Goal: Information Seeking & Learning: Check status

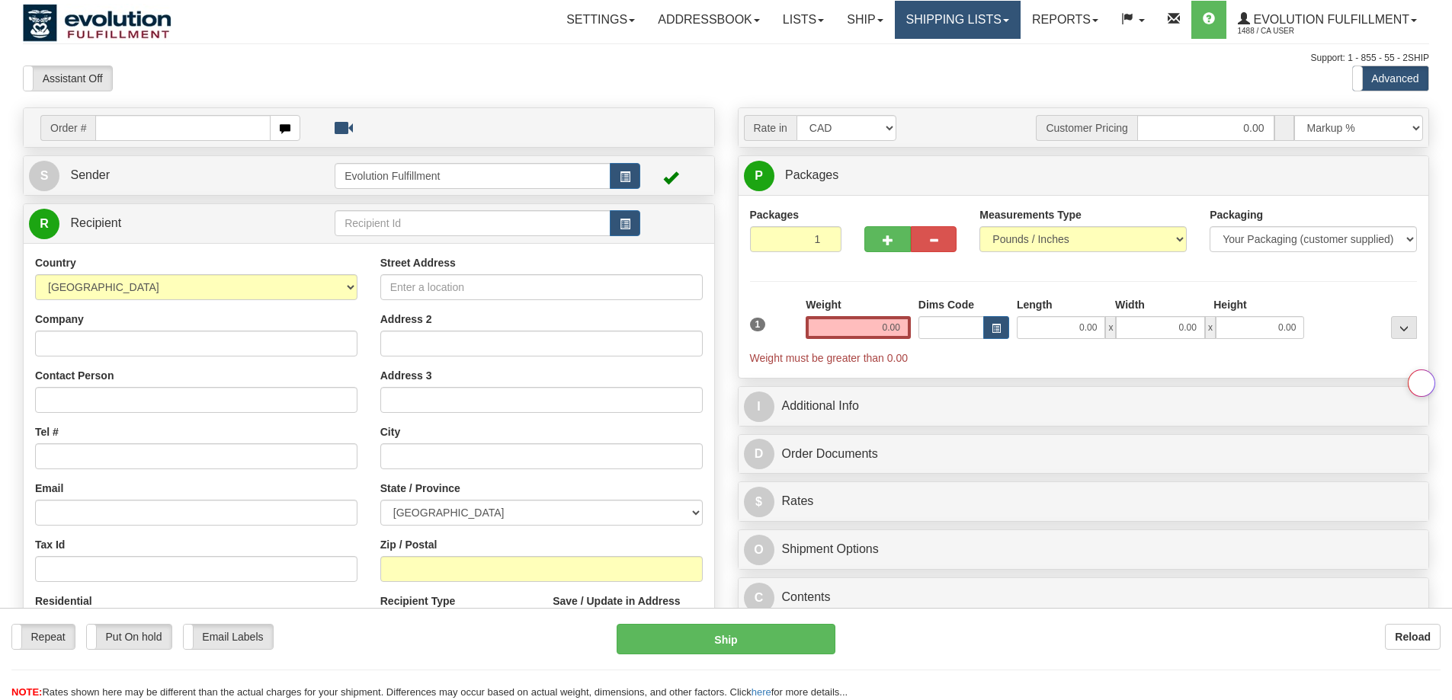
click at [934, 11] on link "Shipping lists" at bounding box center [958, 20] width 126 height 38
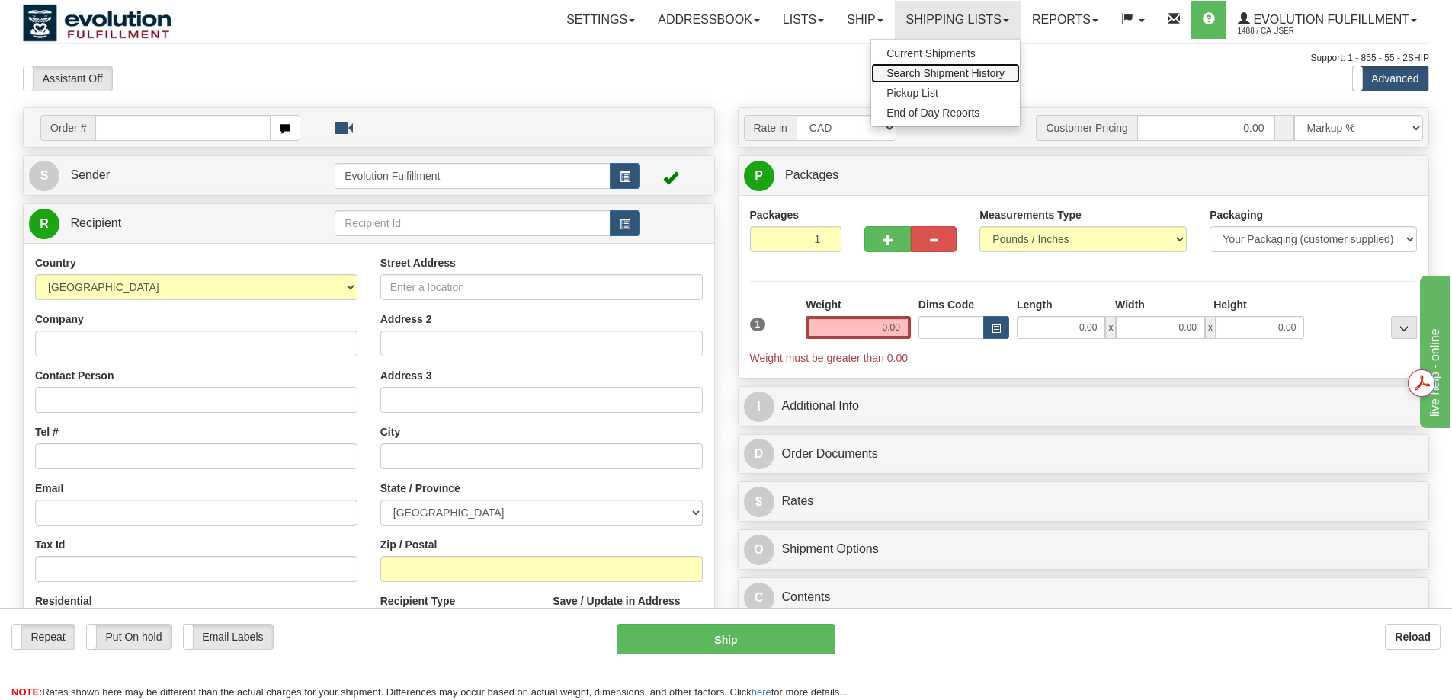
click at [932, 81] on link "Search Shipment History" at bounding box center [945, 73] width 149 height 20
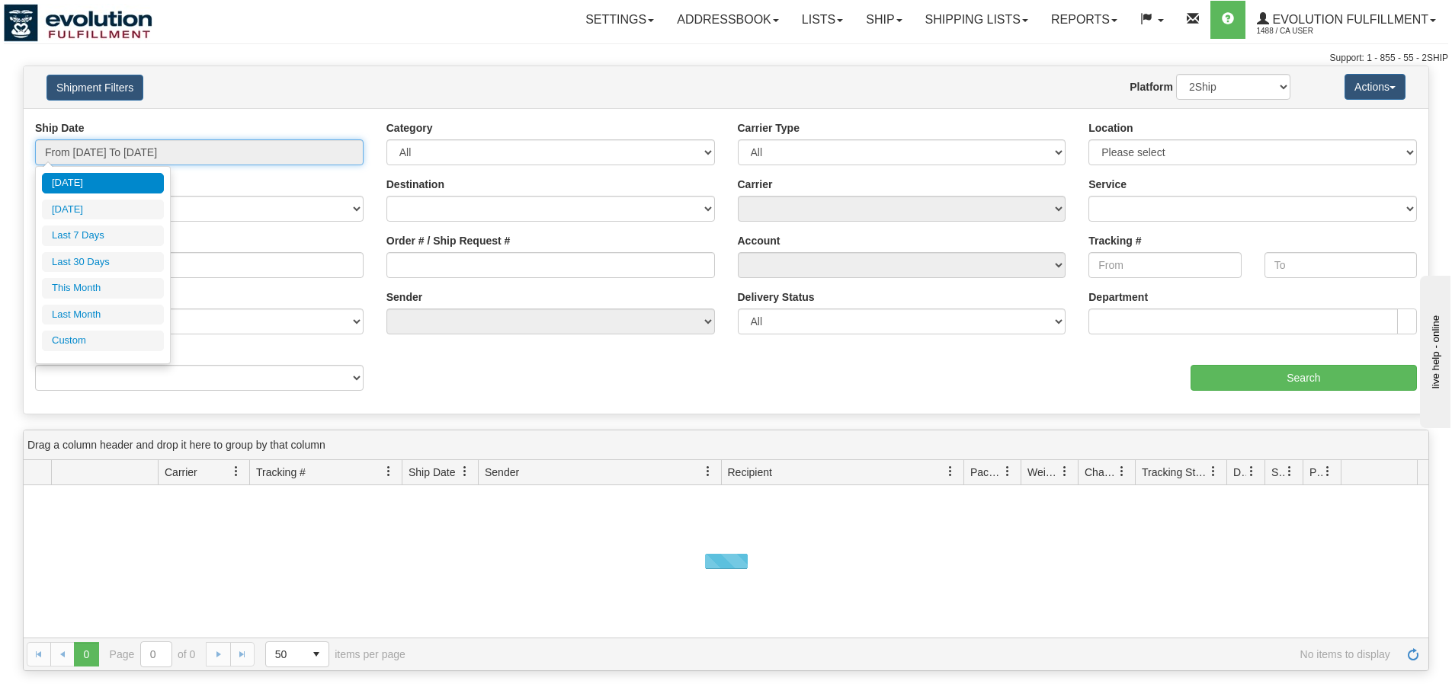
click at [181, 146] on input "From 09/18/2025 To 09/19/2025" at bounding box center [199, 152] width 329 height 26
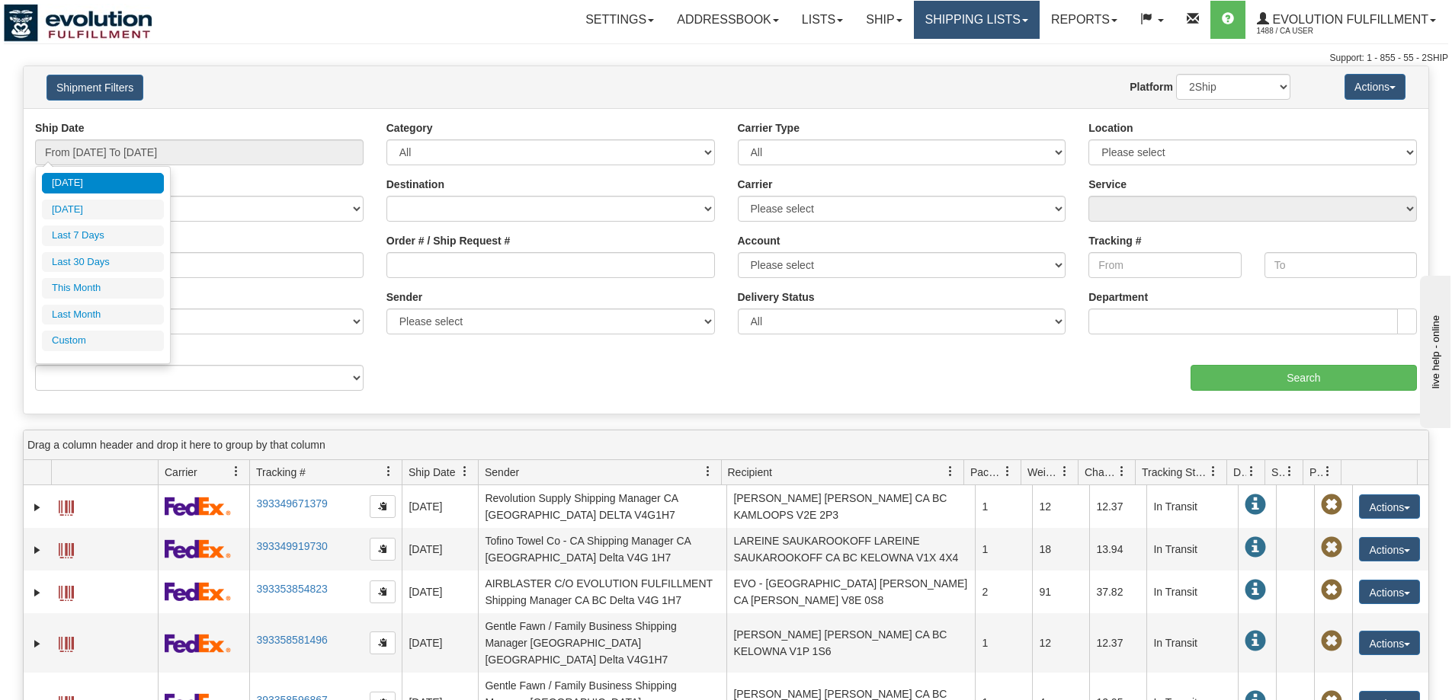
click at [940, 20] on link "Shipping lists" at bounding box center [977, 20] width 126 height 38
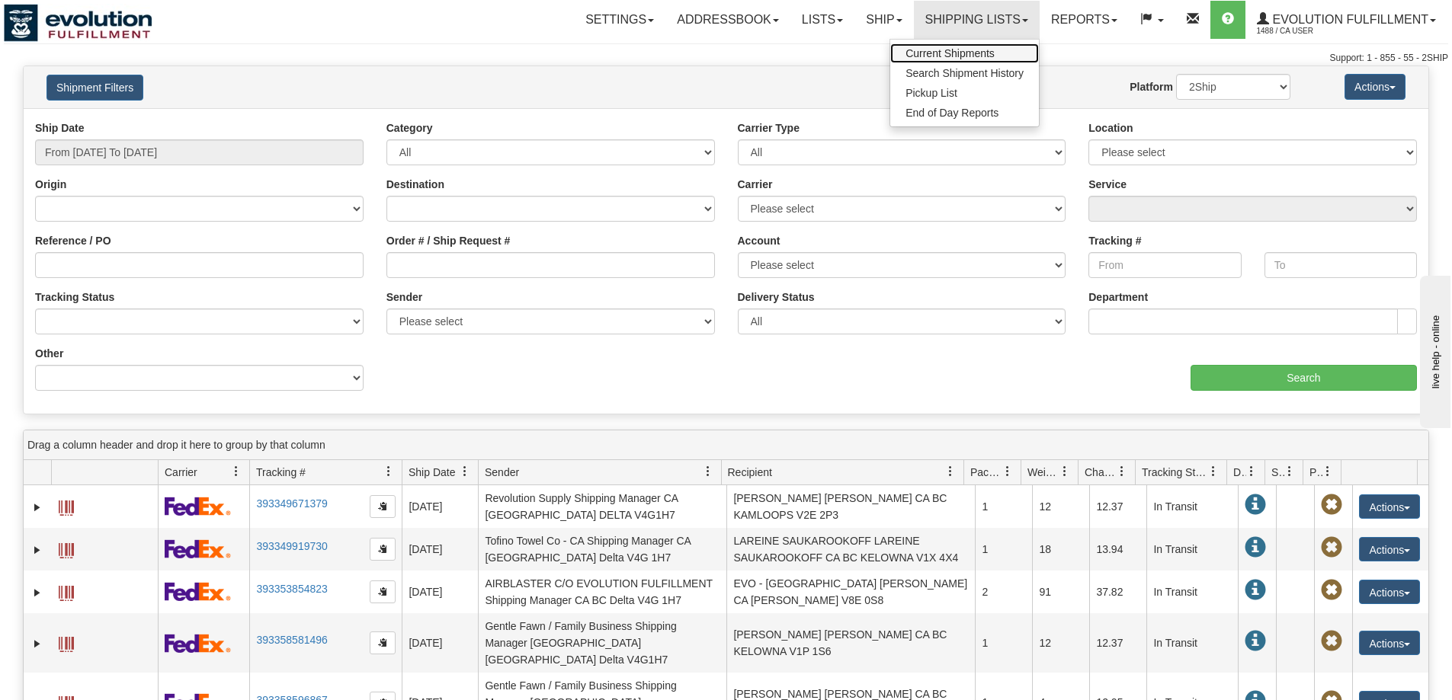
click at [942, 53] on span "Current Shipments" at bounding box center [949, 53] width 89 height 12
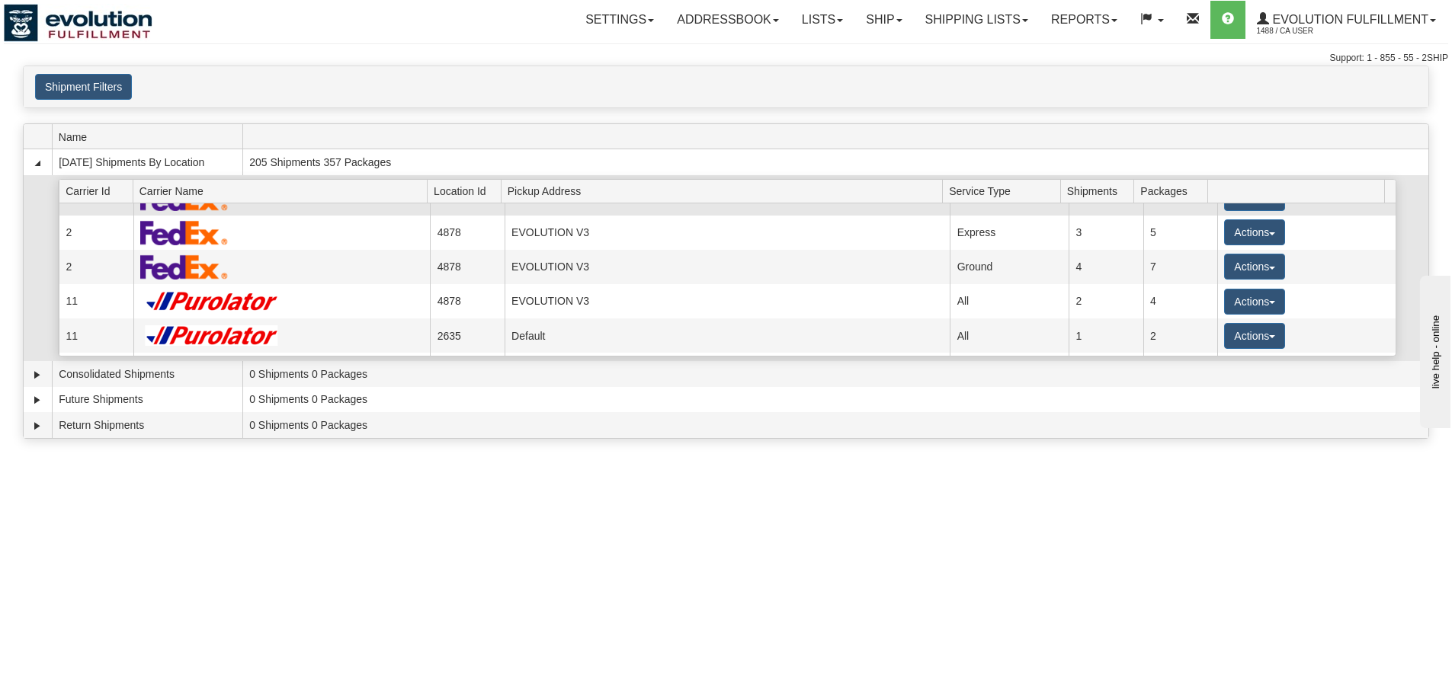
scroll to position [127, 0]
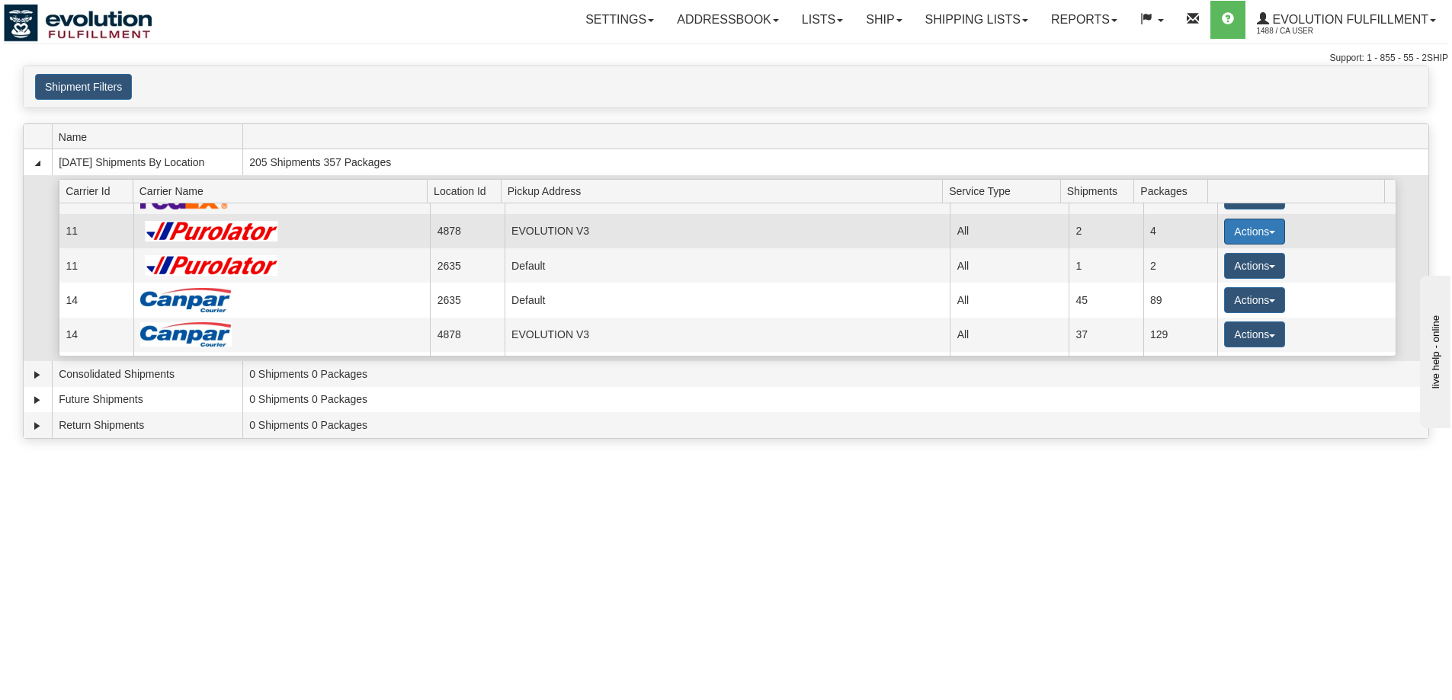
click at [1269, 236] on button "Actions" at bounding box center [1254, 232] width 61 height 26
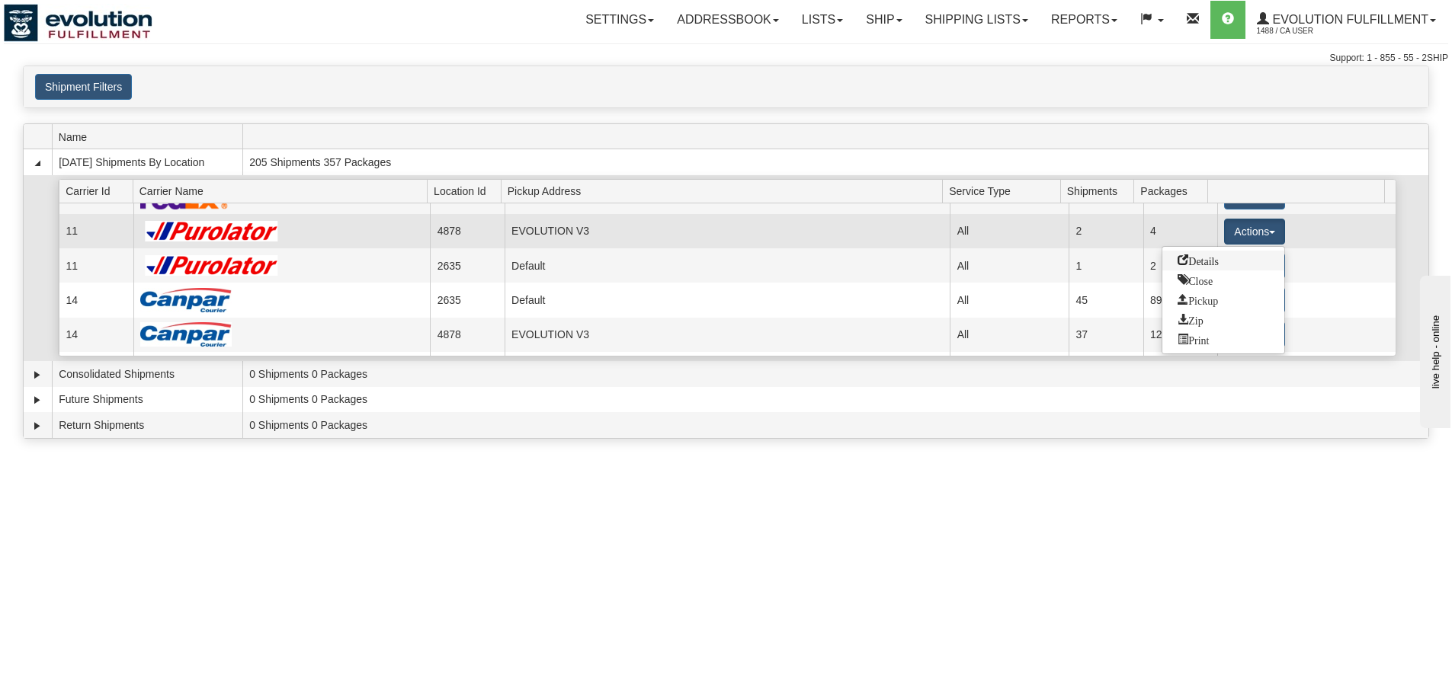
click at [1248, 255] on link "Details" at bounding box center [1223, 261] width 122 height 20
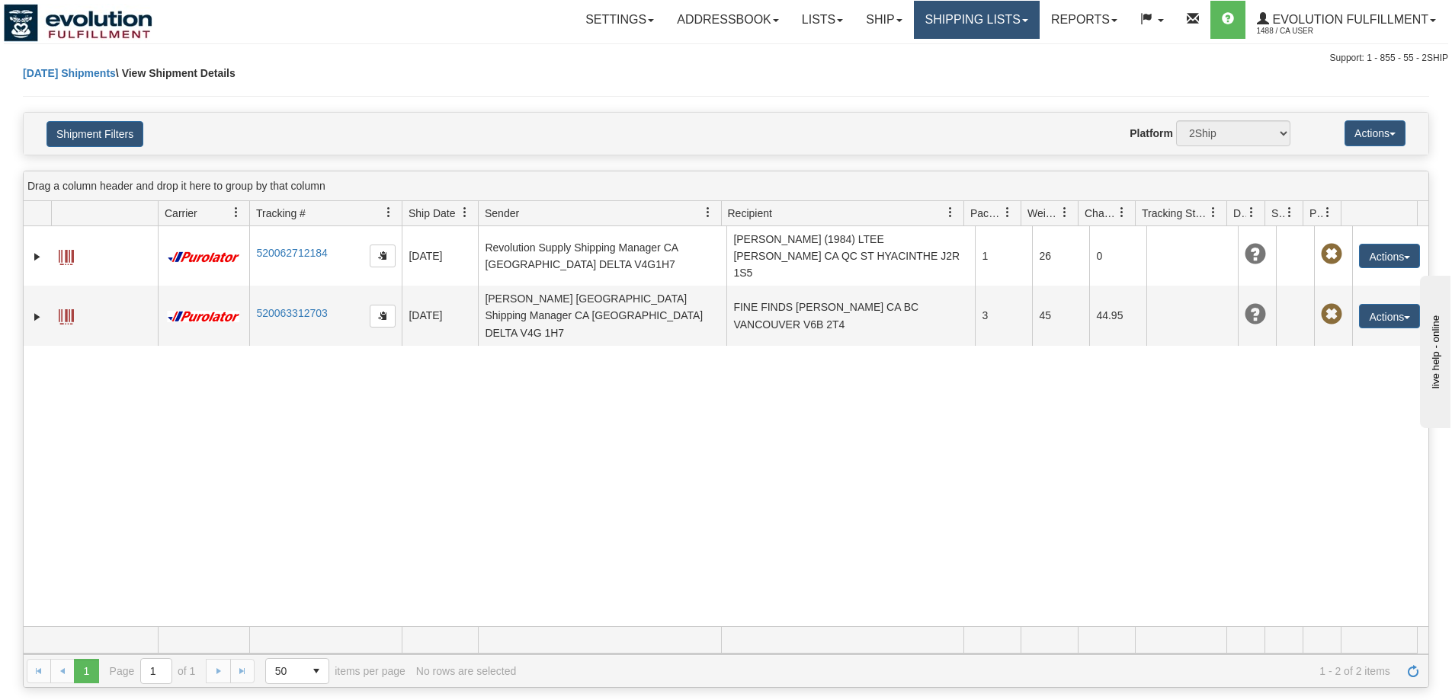
click at [963, 27] on link "Shipping lists" at bounding box center [977, 20] width 126 height 38
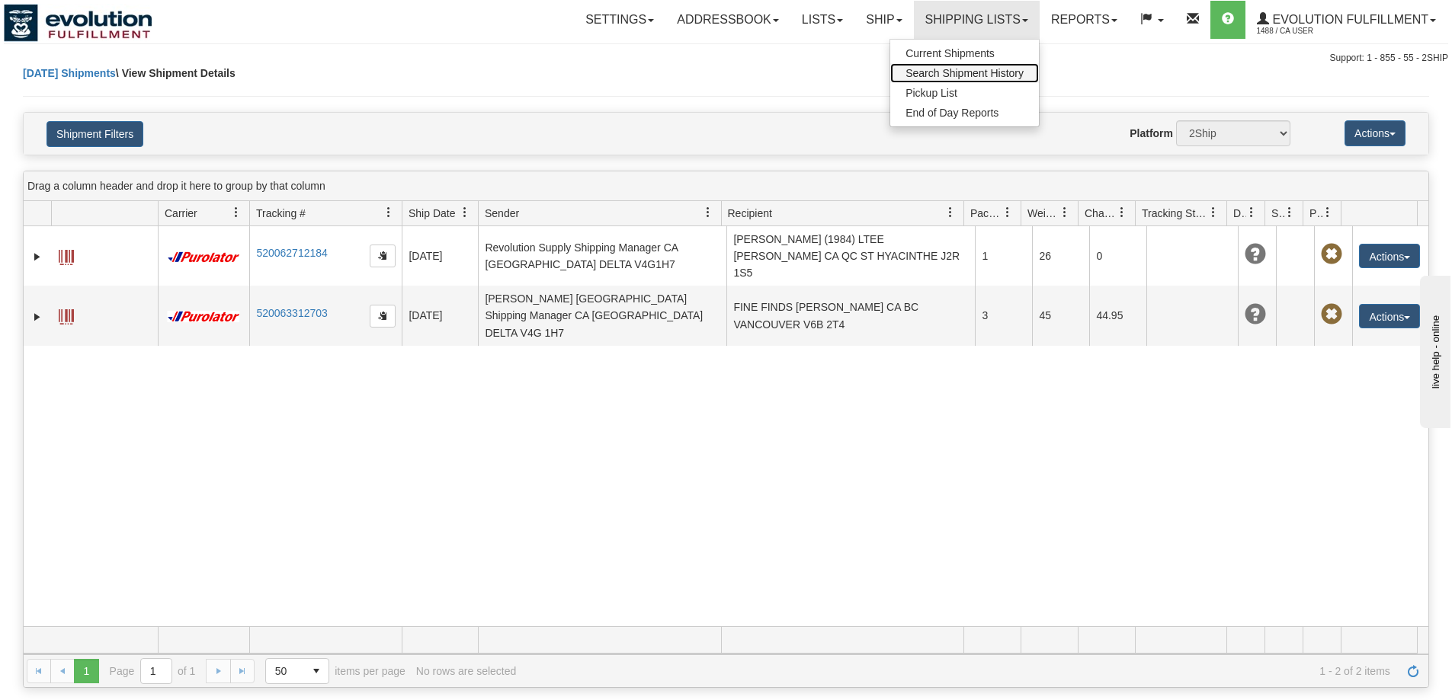
click at [973, 68] on span "Search Shipment History" at bounding box center [964, 73] width 118 height 12
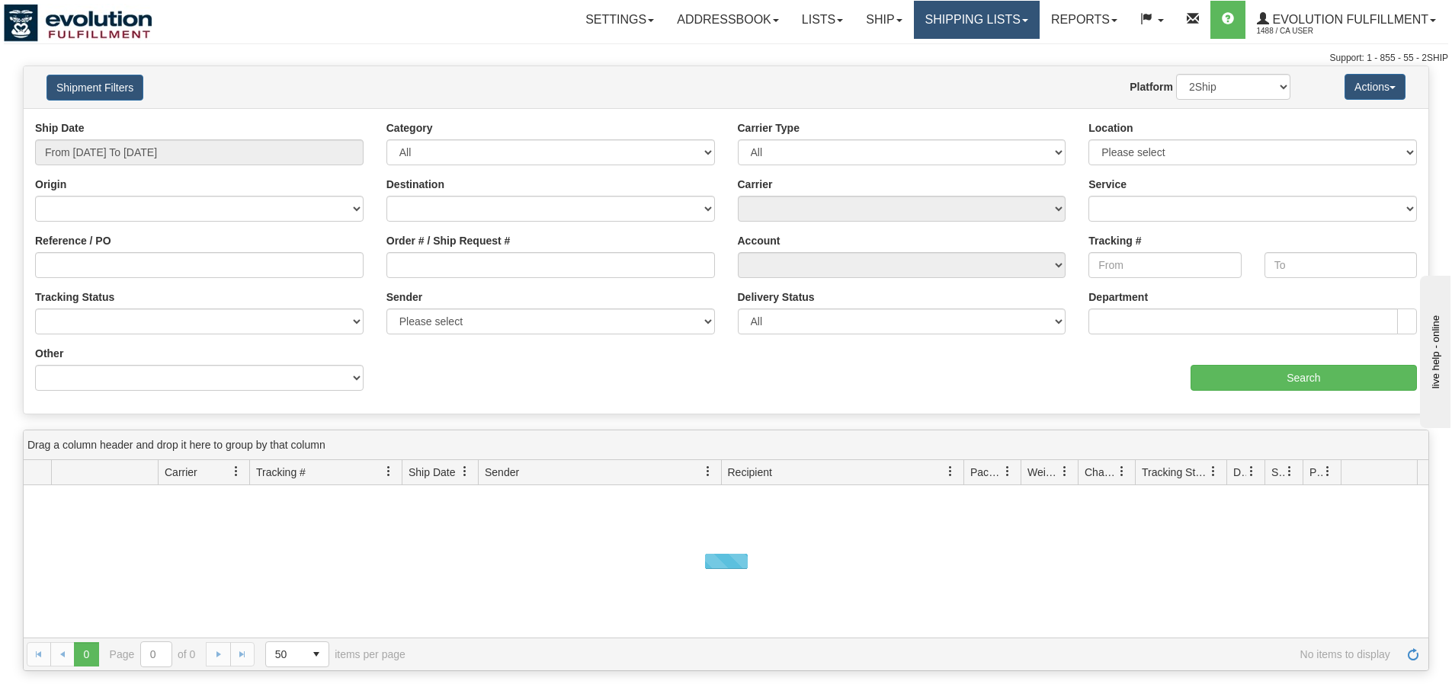
click at [986, 24] on link "Shipping lists" at bounding box center [977, 20] width 126 height 38
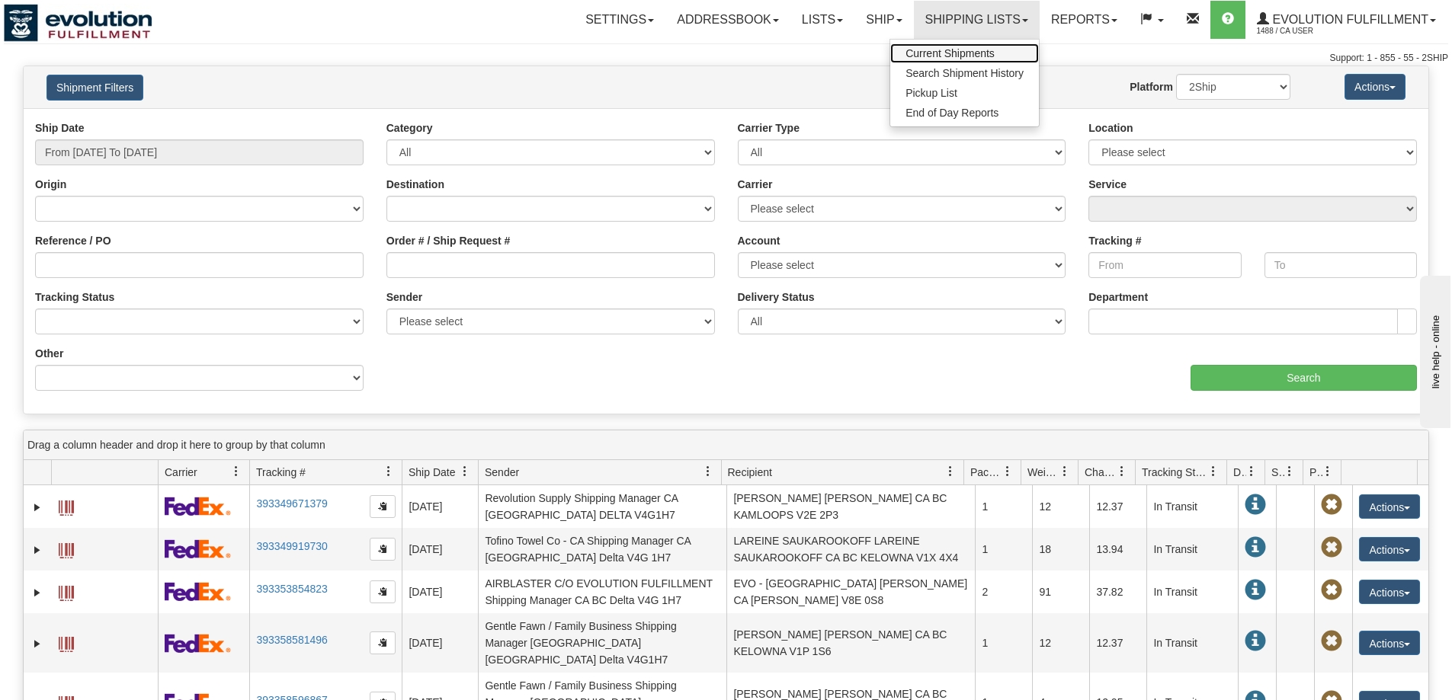
click at [952, 58] on span "Current Shipments" at bounding box center [949, 53] width 89 height 12
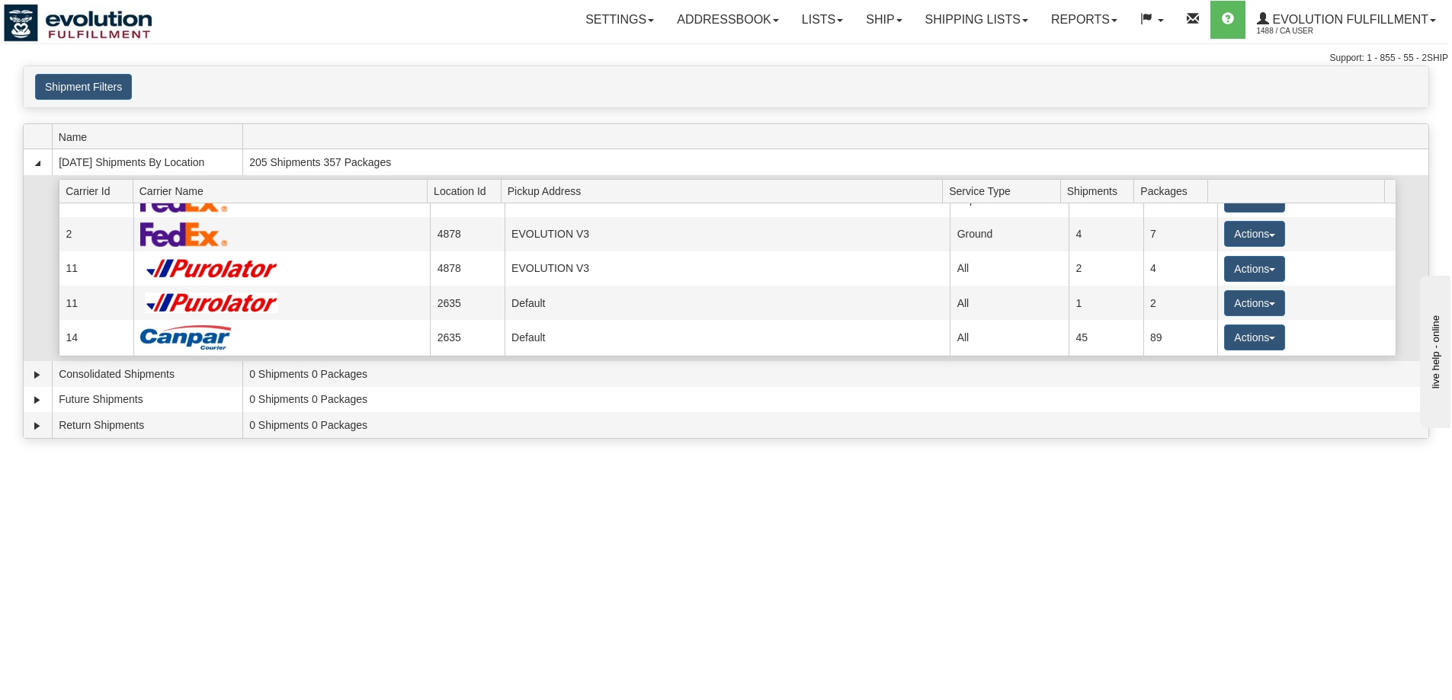
scroll to position [127, 0]
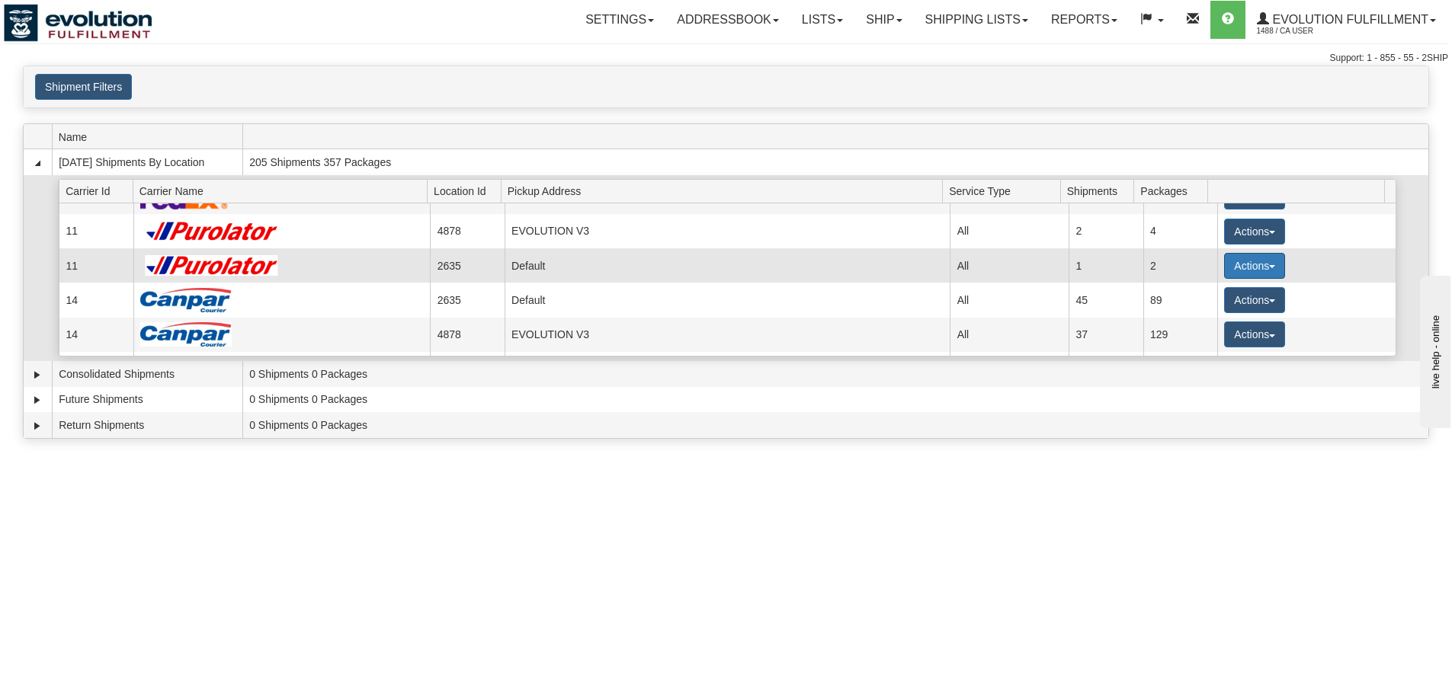
click at [1239, 272] on button "Actions" at bounding box center [1254, 266] width 61 height 26
click at [1228, 303] on link "Details" at bounding box center [1223, 295] width 122 height 20
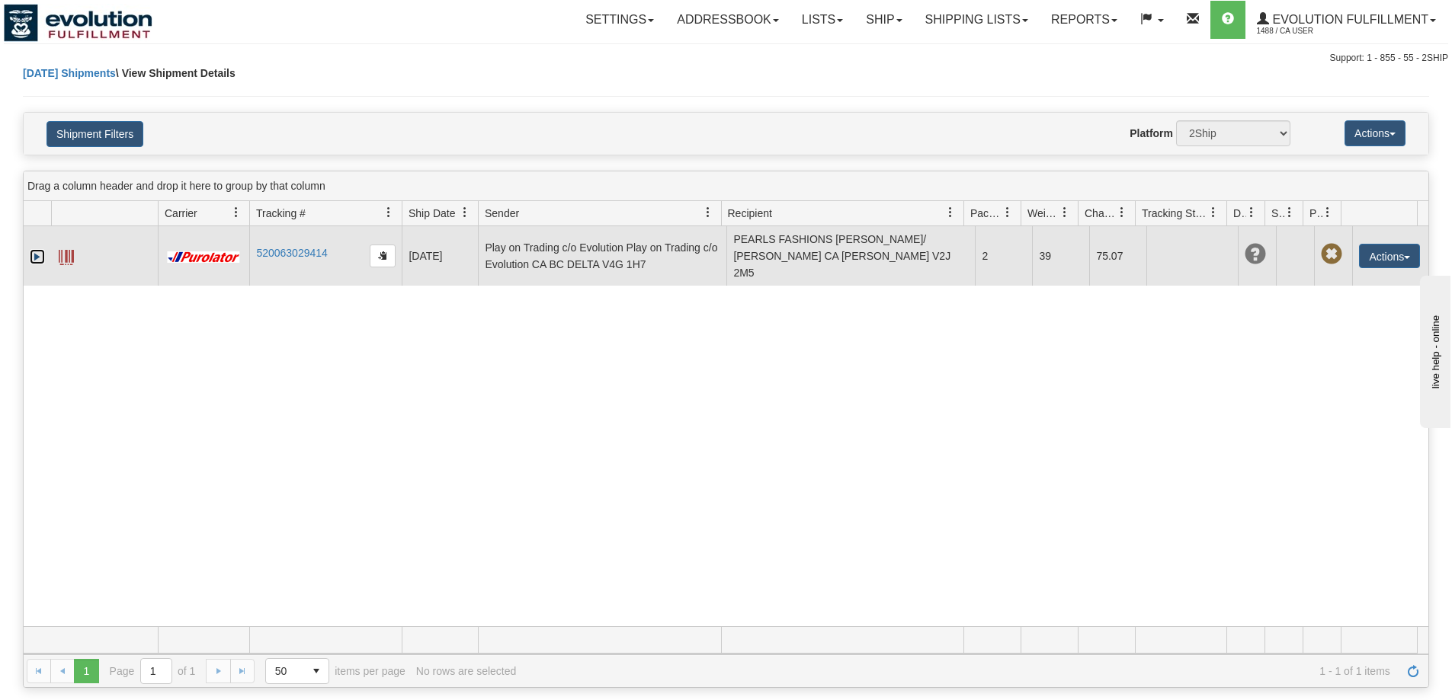
click at [34, 249] on link "Expand" at bounding box center [37, 256] width 15 height 15
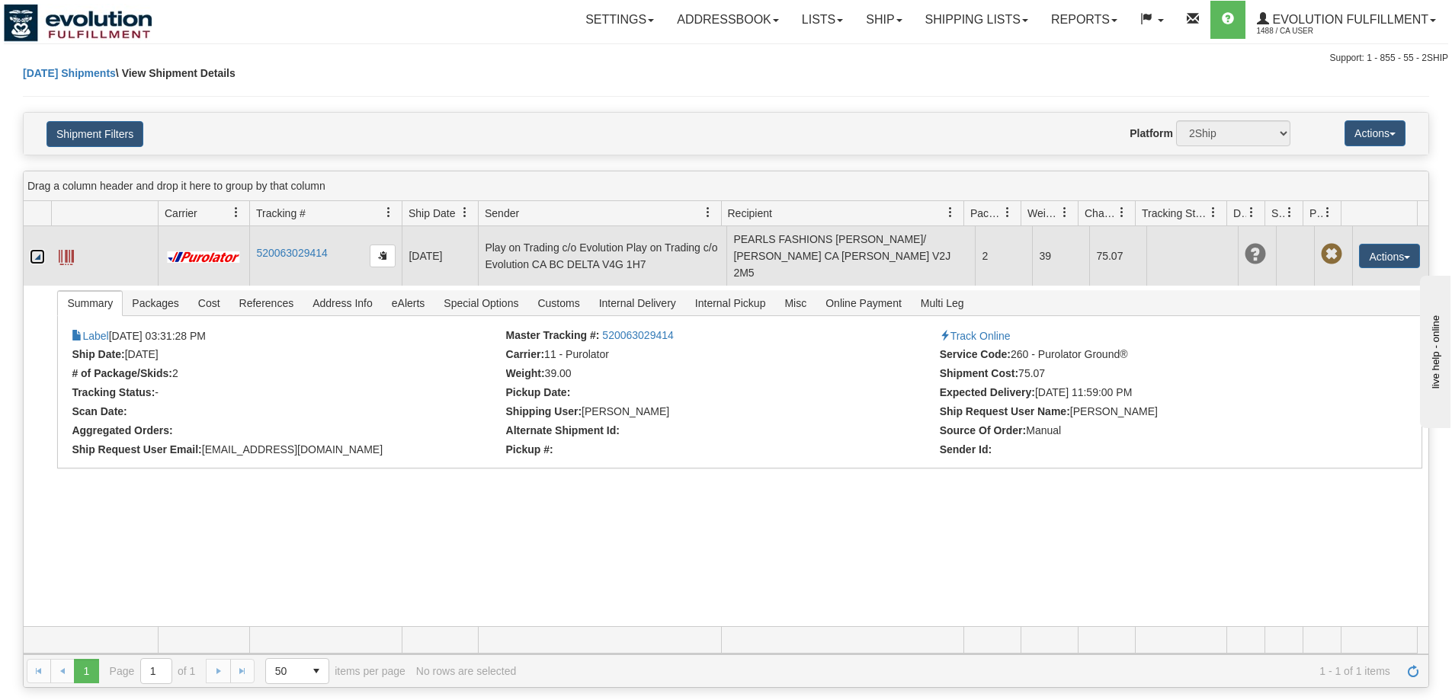
click at [69, 250] on span at bounding box center [66, 257] width 15 height 15
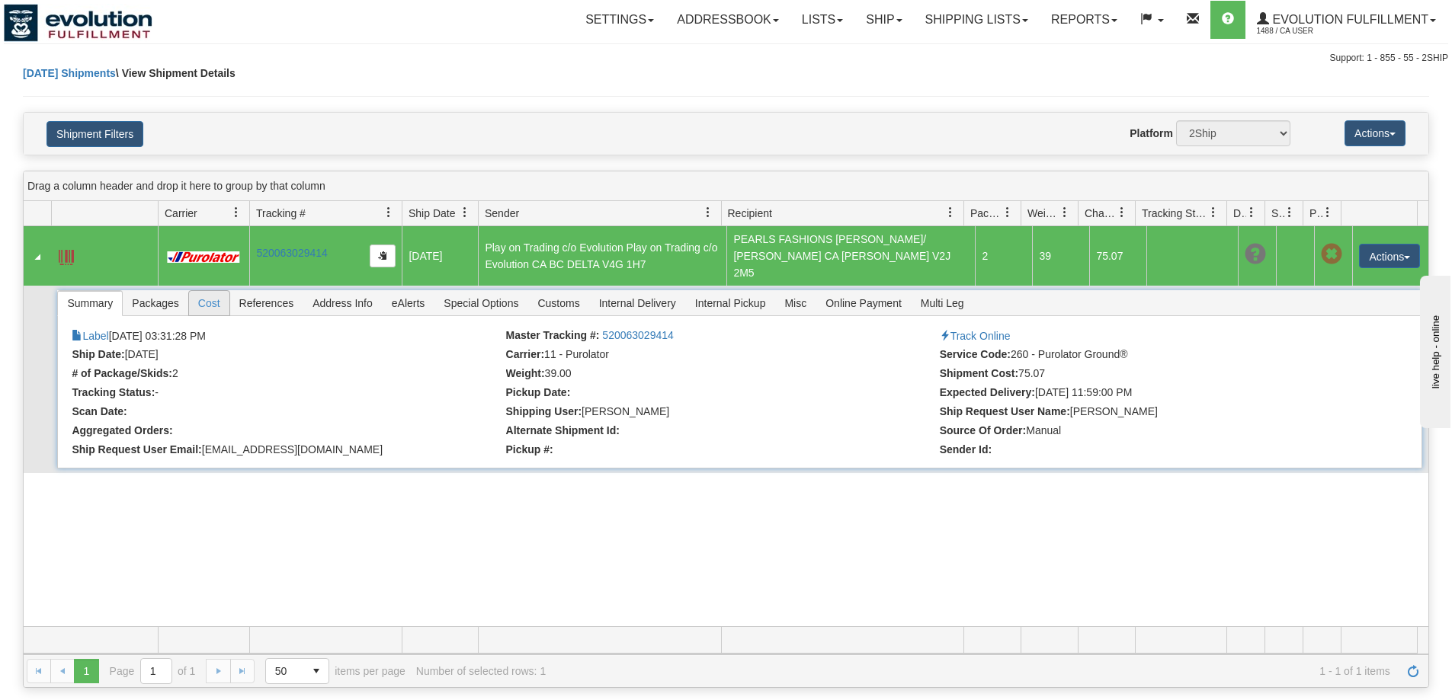
click at [225, 291] on span "Cost" at bounding box center [209, 303] width 40 height 24
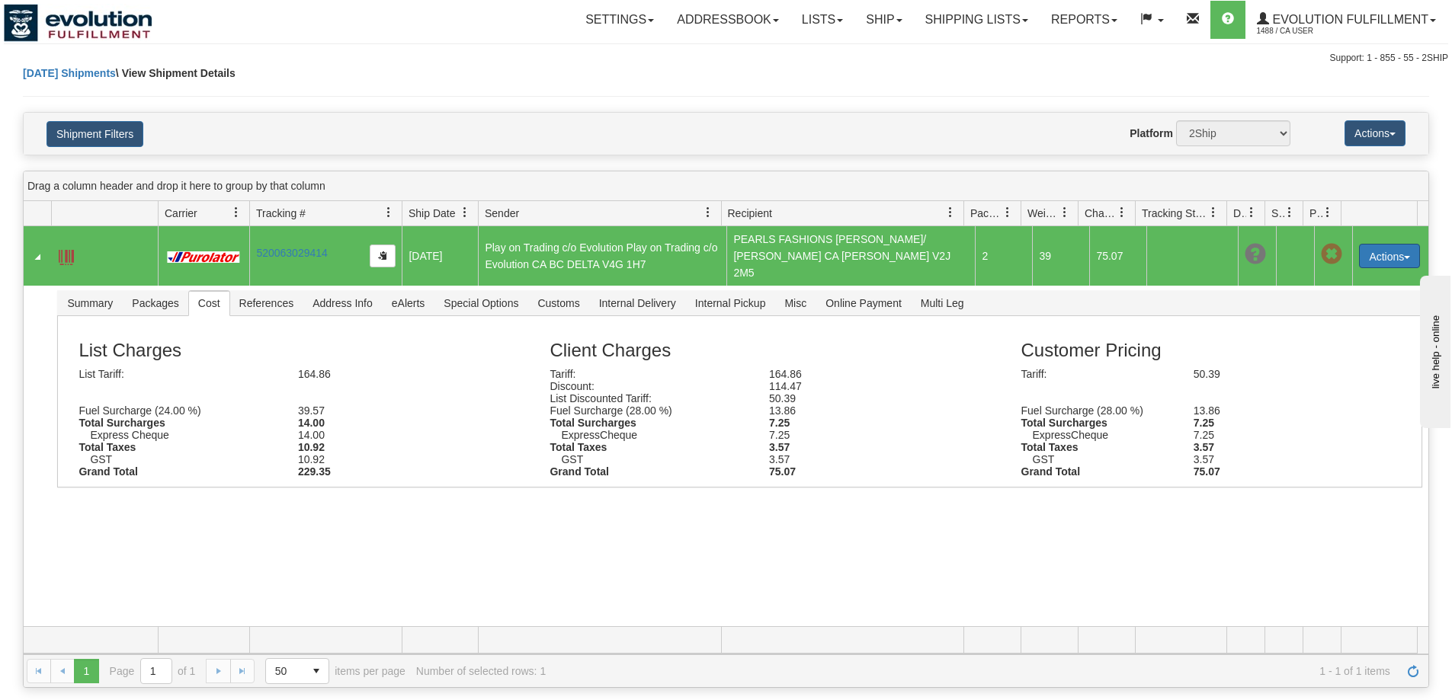
click at [1377, 246] on button "Actions" at bounding box center [1389, 256] width 61 height 24
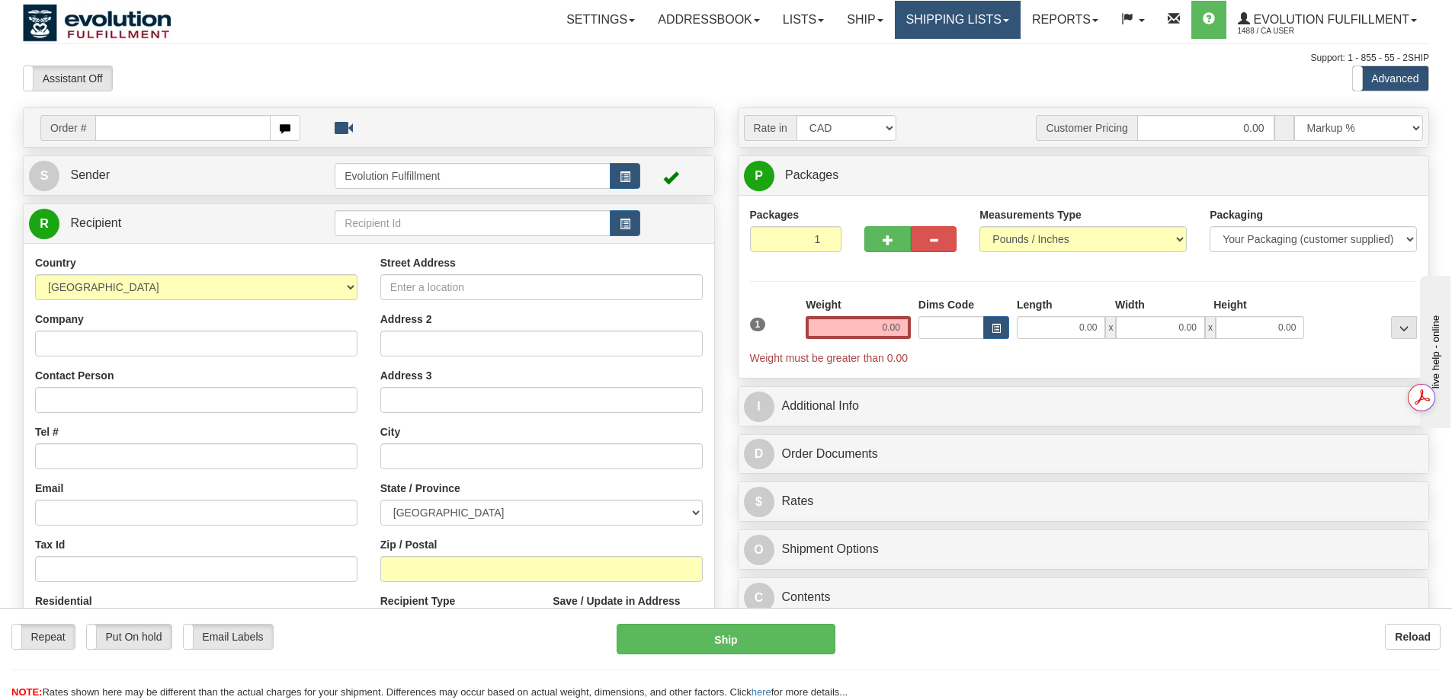
click at [951, 14] on link "Shipping lists" at bounding box center [958, 20] width 126 height 38
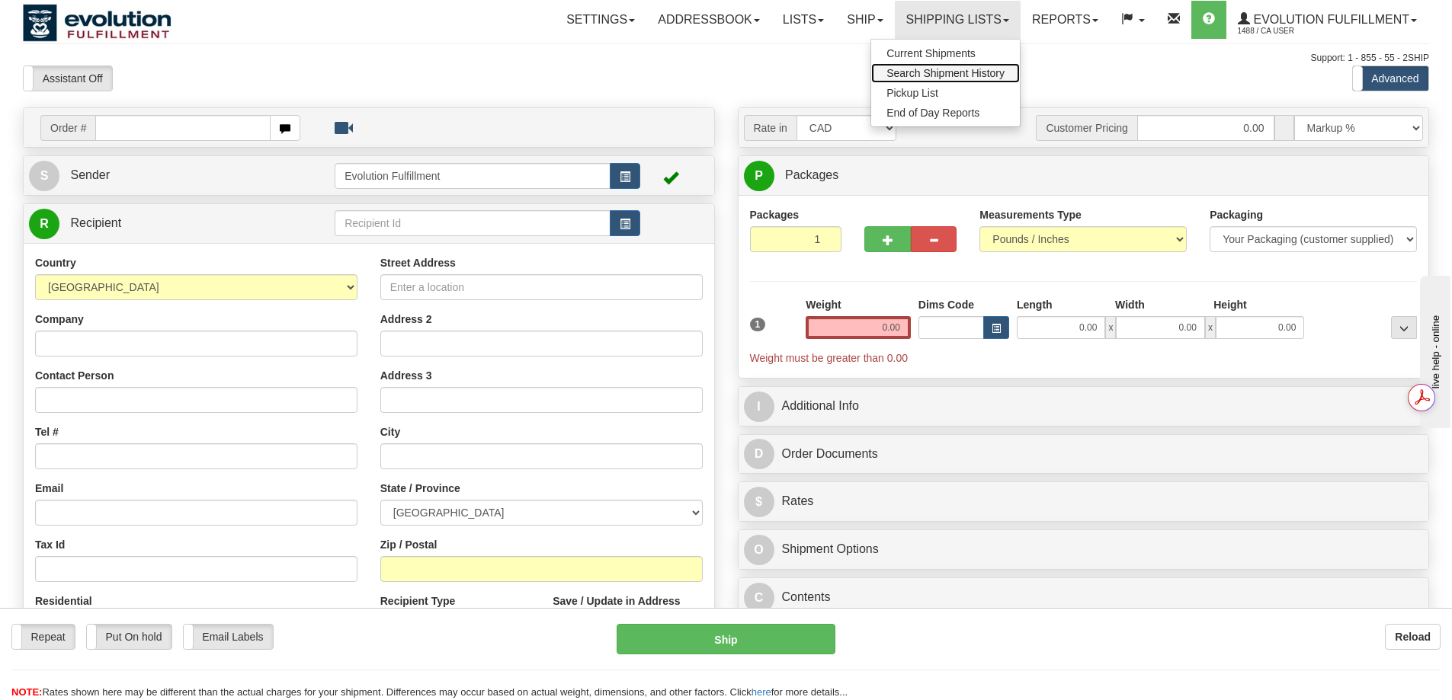
click at [958, 71] on span "Search Shipment History" at bounding box center [945, 73] width 118 height 12
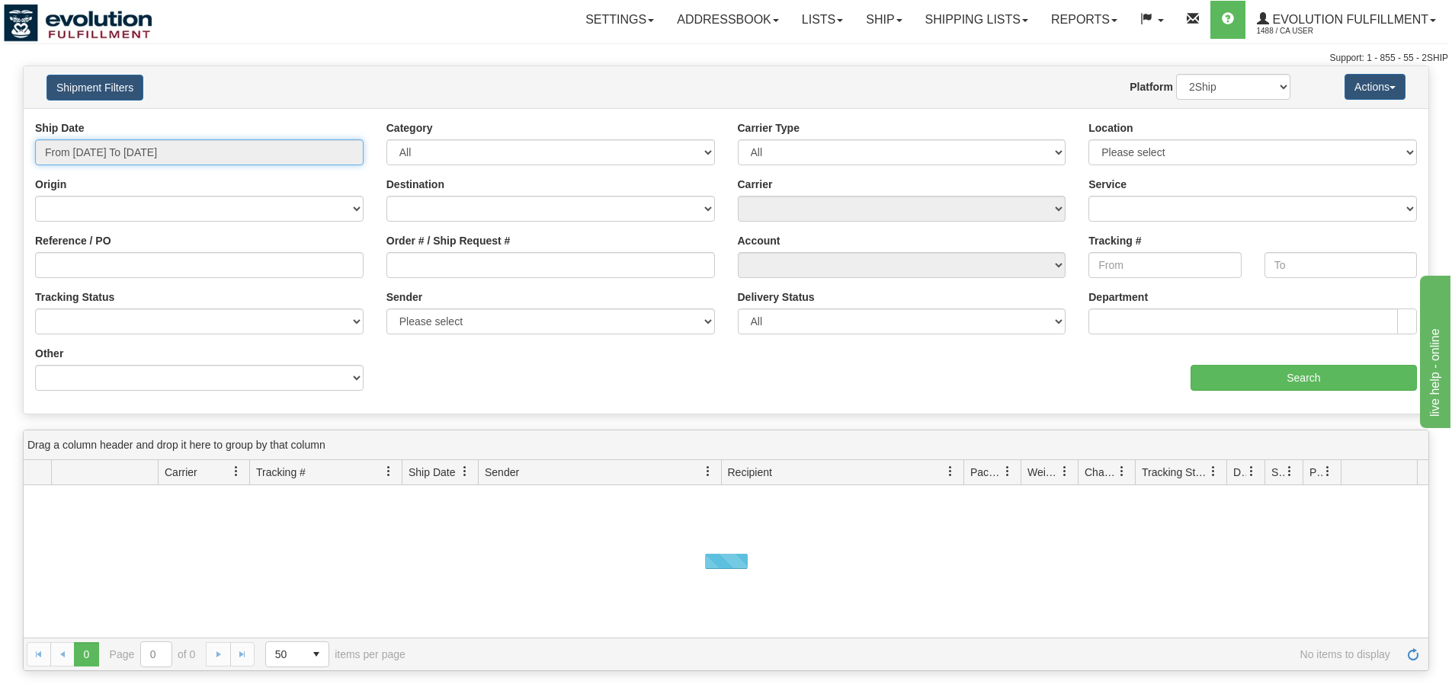
click at [187, 155] on input "From [DATE] To [DATE]" at bounding box center [199, 152] width 329 height 26
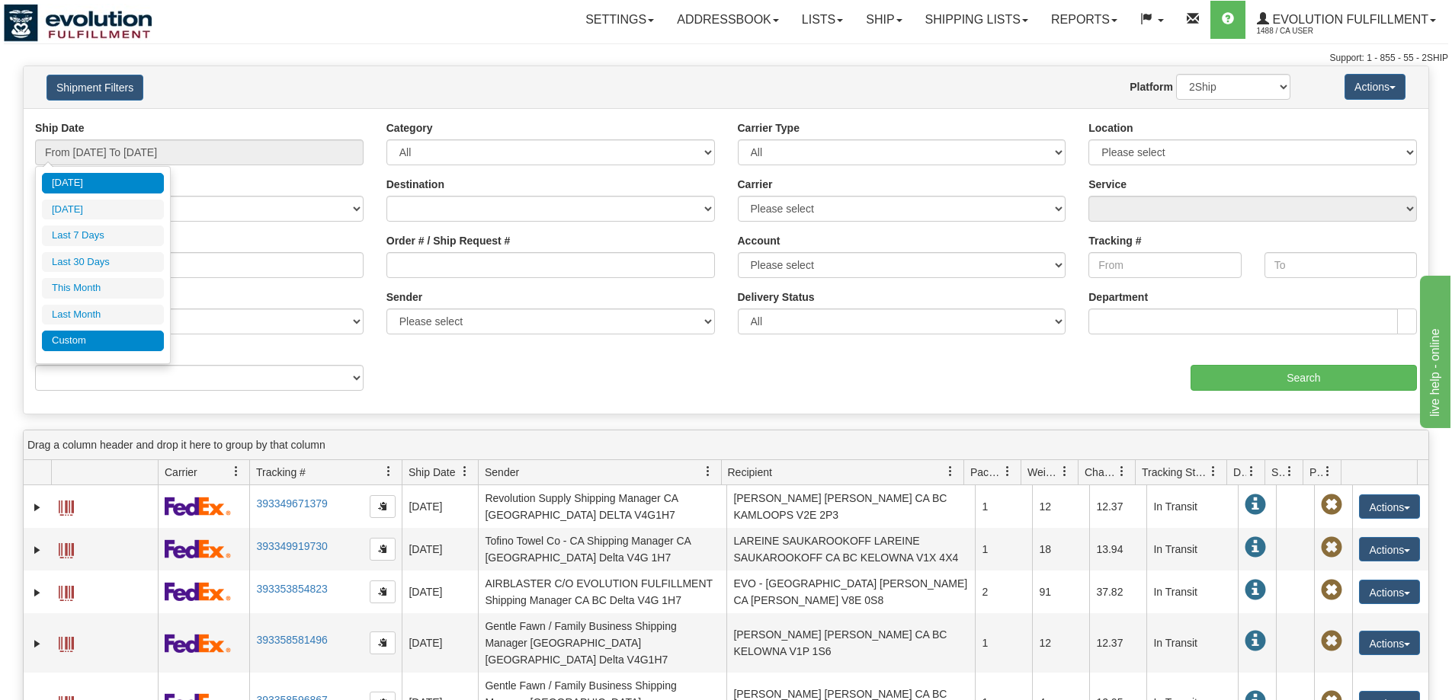
click at [114, 344] on li "Custom" at bounding box center [103, 341] width 122 height 21
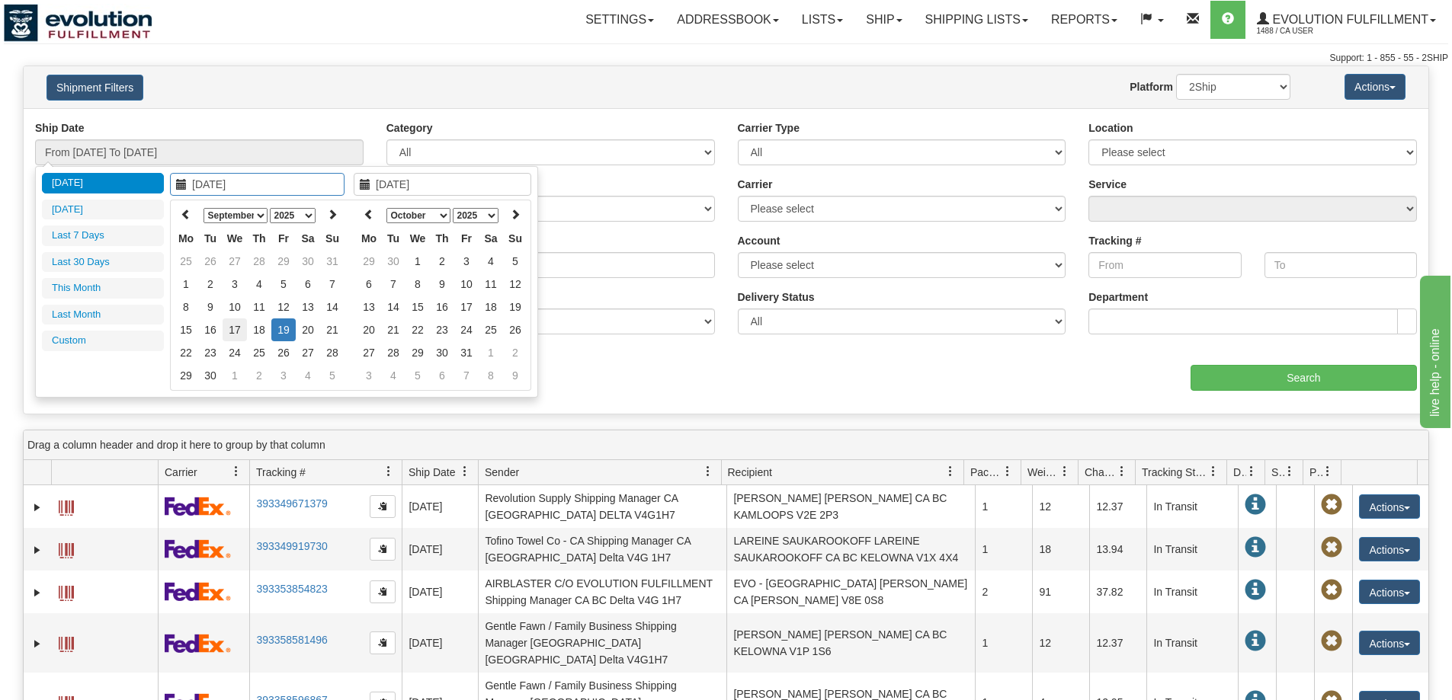
type input "09/17/2025"
click at [234, 331] on td "17" at bounding box center [235, 330] width 24 height 23
type input "09/17/2025"
click at [234, 331] on td "17" at bounding box center [235, 330] width 24 height 23
type input "From 09/17/2025 To 09/17/2025"
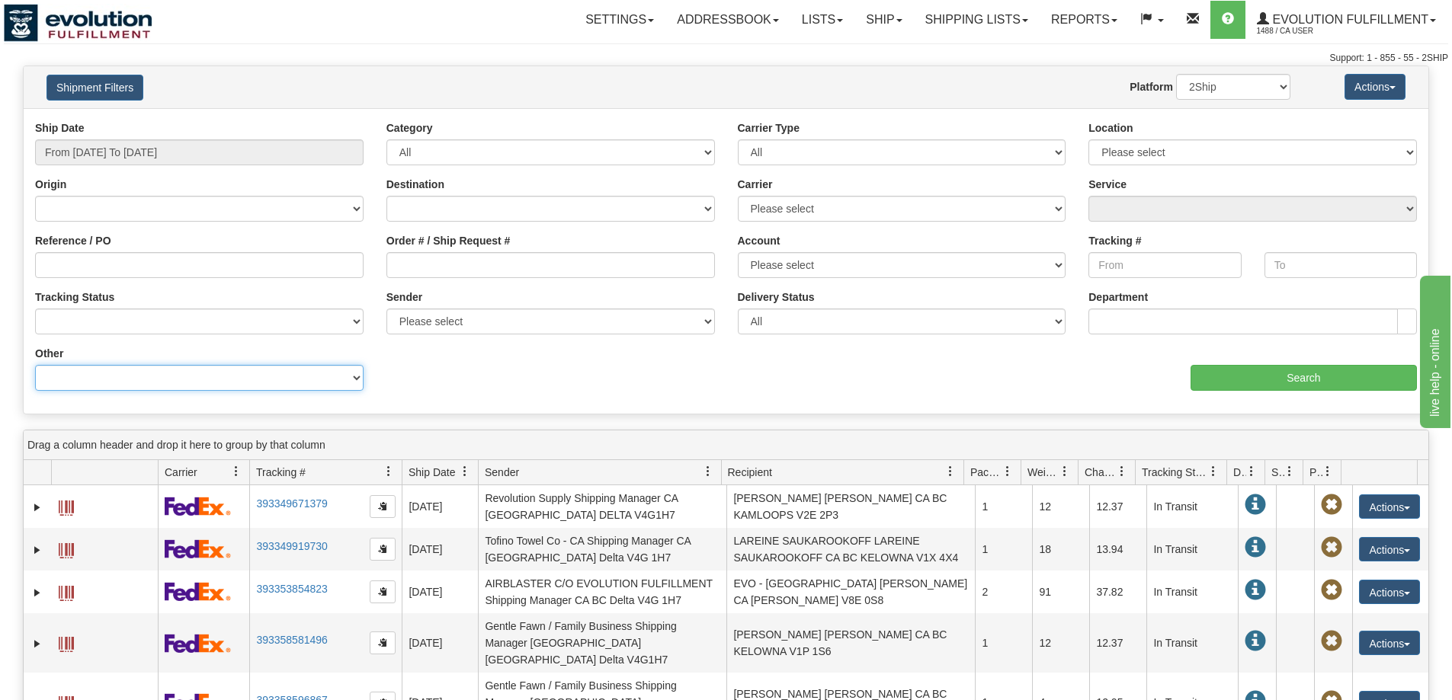
click at [233, 381] on select "Billing Account # Billing Type BOL # (LTL) Commodity Or Documents Consolidation…" at bounding box center [199, 378] width 329 height 26
click at [35, 365] on select "Billing Account # Billing Type BOL # (LTL) Commodity Or Documents Consolidation…" at bounding box center [199, 378] width 329 height 26
click at [159, 372] on select "Billing Account # Billing Type BOL # (LTL) Commodity Or Documents Consolidation…" at bounding box center [199, 378] width 329 height 26
select select "Recipient_Company"
click at [35, 365] on select "Billing Account # Billing Type BOL # (LTL) Commodity Or Documents Consolidation…" at bounding box center [199, 378] width 329 height 26
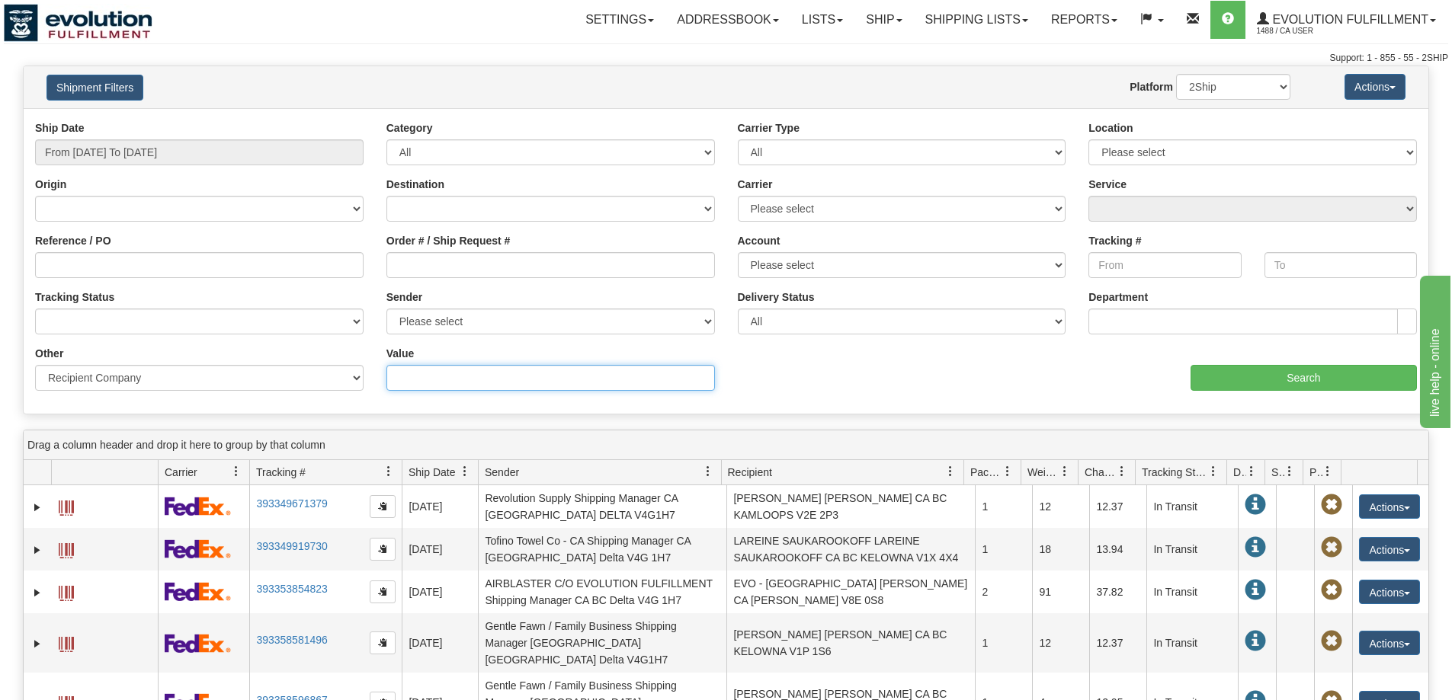
click at [460, 378] on input "Value" at bounding box center [550, 378] width 329 height 26
paste input "ADENIKE AKINWUSI"
type input "ADENIKE AKINWUSI"
click at [1217, 384] on input "Search" at bounding box center [1304, 378] width 226 height 26
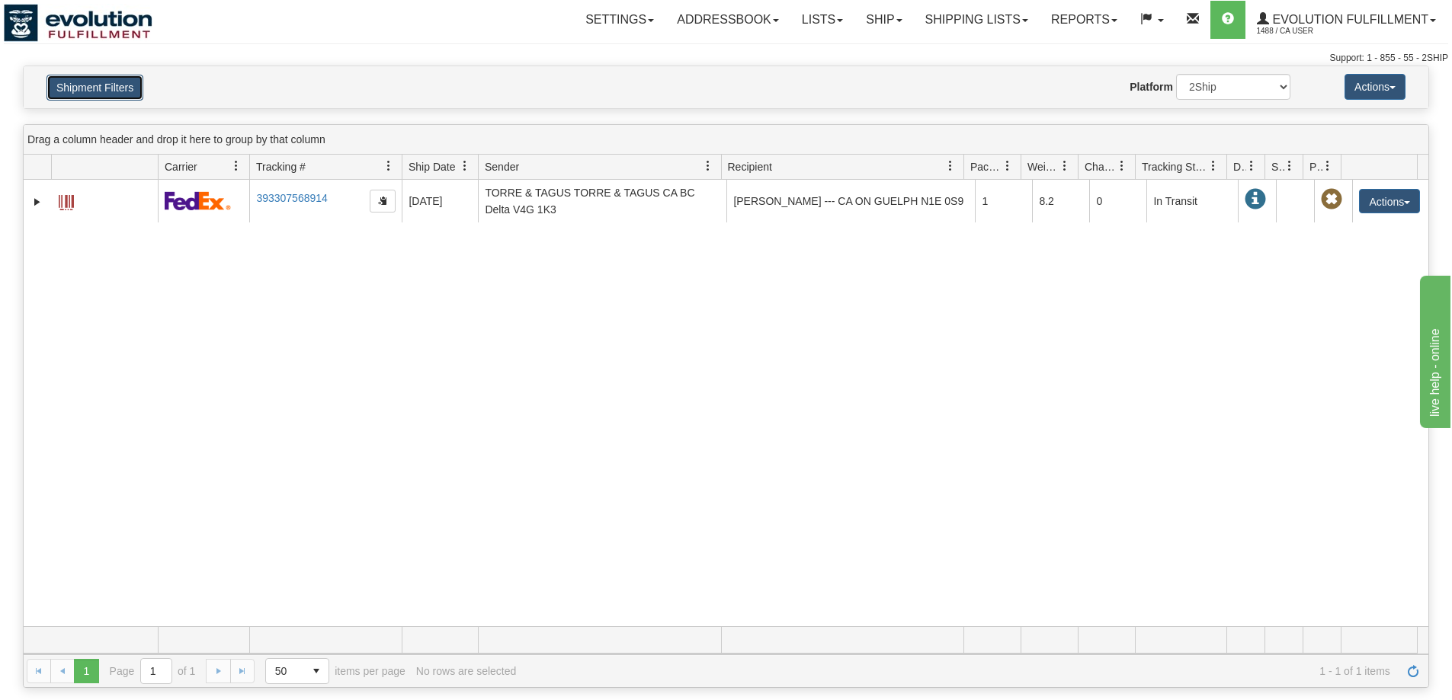
click at [120, 85] on button "Shipment Filters" at bounding box center [94, 88] width 97 height 26
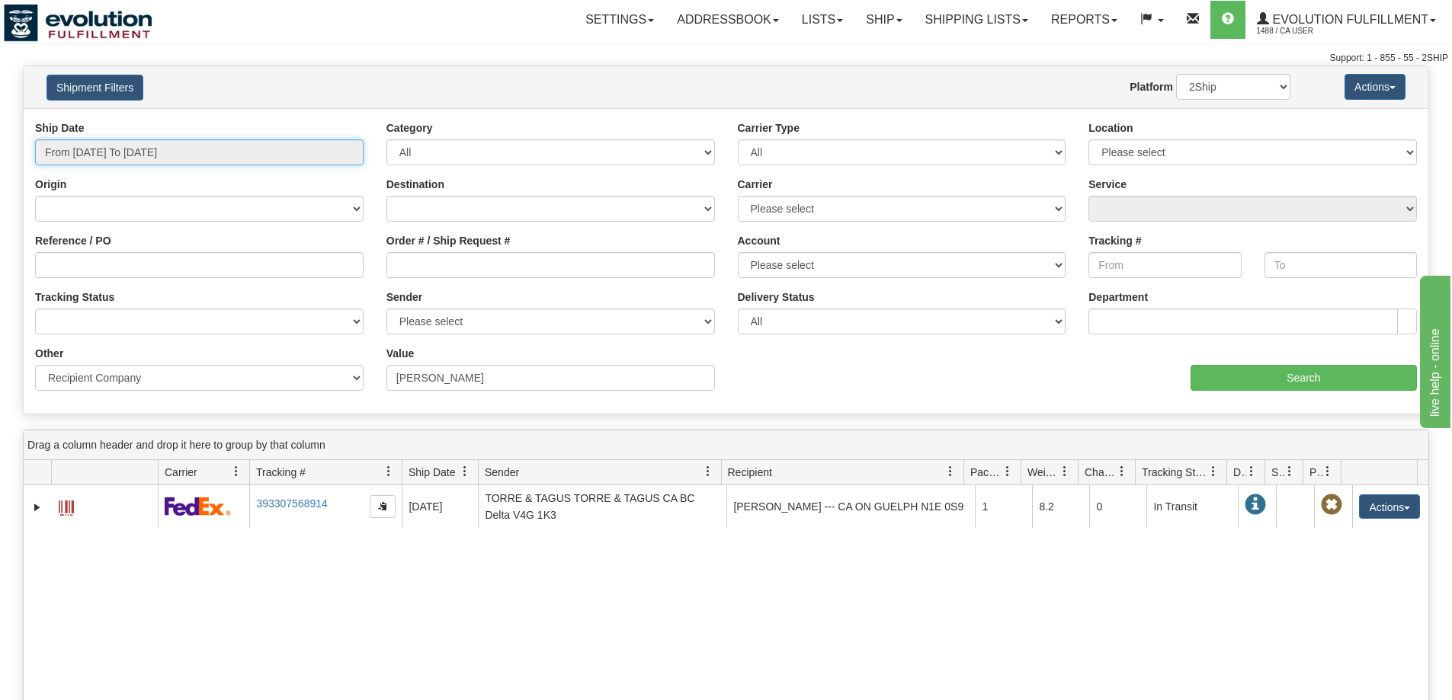
click at [236, 164] on input "From 09/17/2025 To 09/17/2025" at bounding box center [199, 152] width 329 height 26
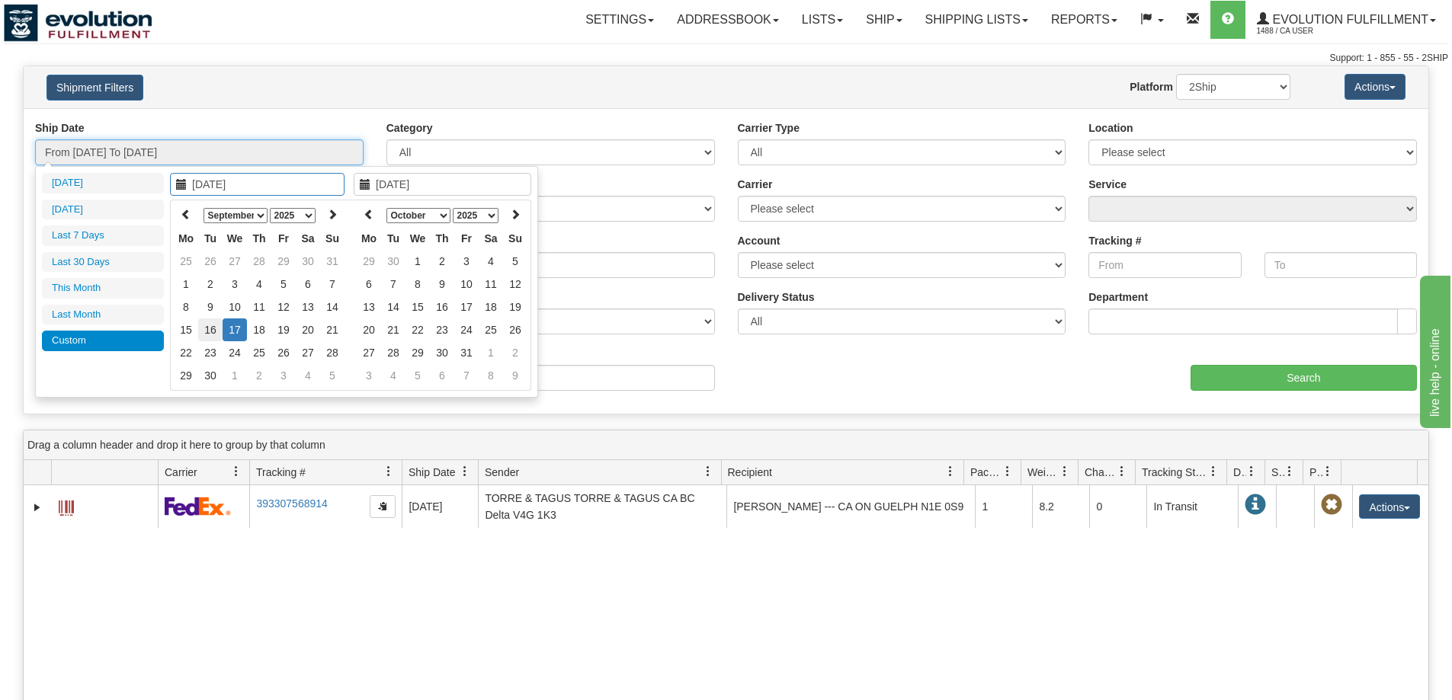
type input "09/16/2025"
click at [215, 332] on td "16" at bounding box center [210, 330] width 24 height 23
type input "09/16/2025"
click at [215, 332] on td "16" at bounding box center [210, 330] width 24 height 23
type input "From 09/16/2025 To 09/16/2025"
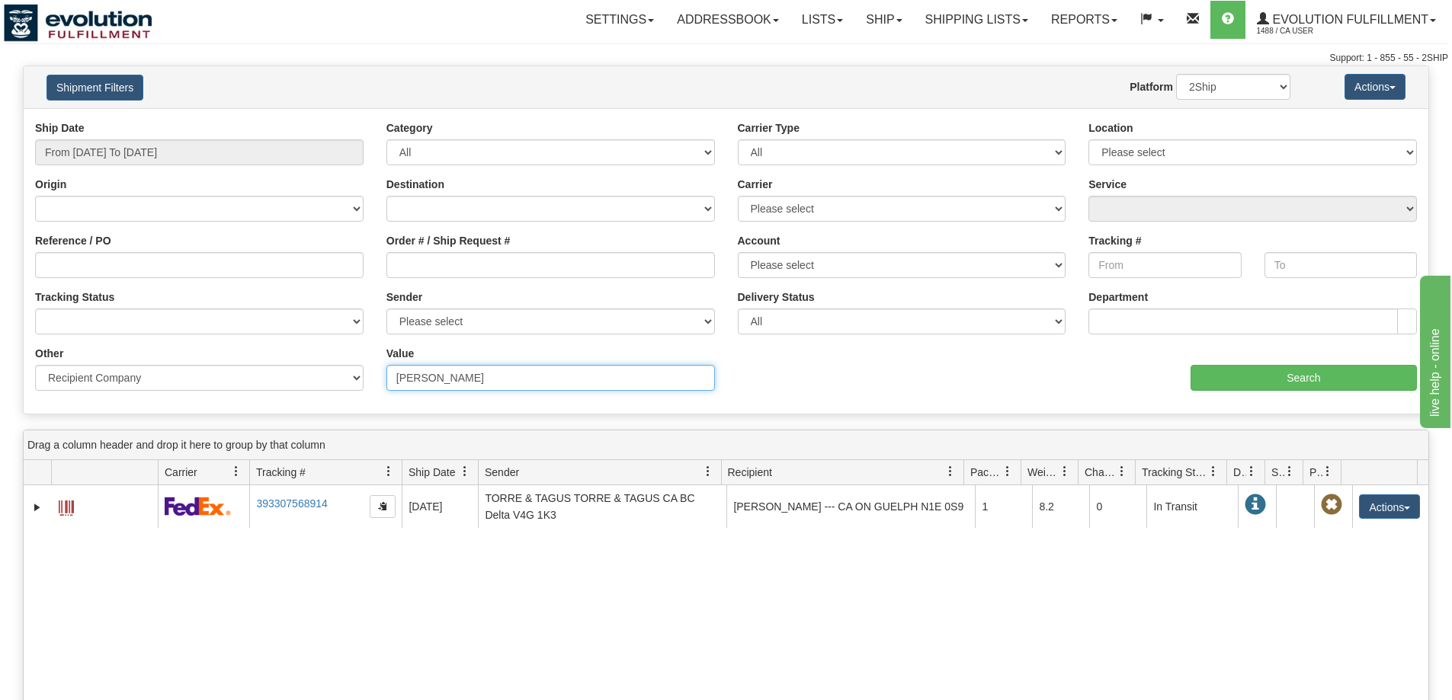
paste input "LYNN KELLEY-COOPER"
drag, startPoint x: 666, startPoint y: 374, endPoint x: 248, endPoint y: 369, distance: 417.7
click at [248, 346] on div "Other Billing Account # Billing Type BOL # (LTL) Commodity Or Documents Consoli…" at bounding box center [726, 346] width 1405 height 0
click at [1289, 377] on input "Search" at bounding box center [1304, 378] width 226 height 26
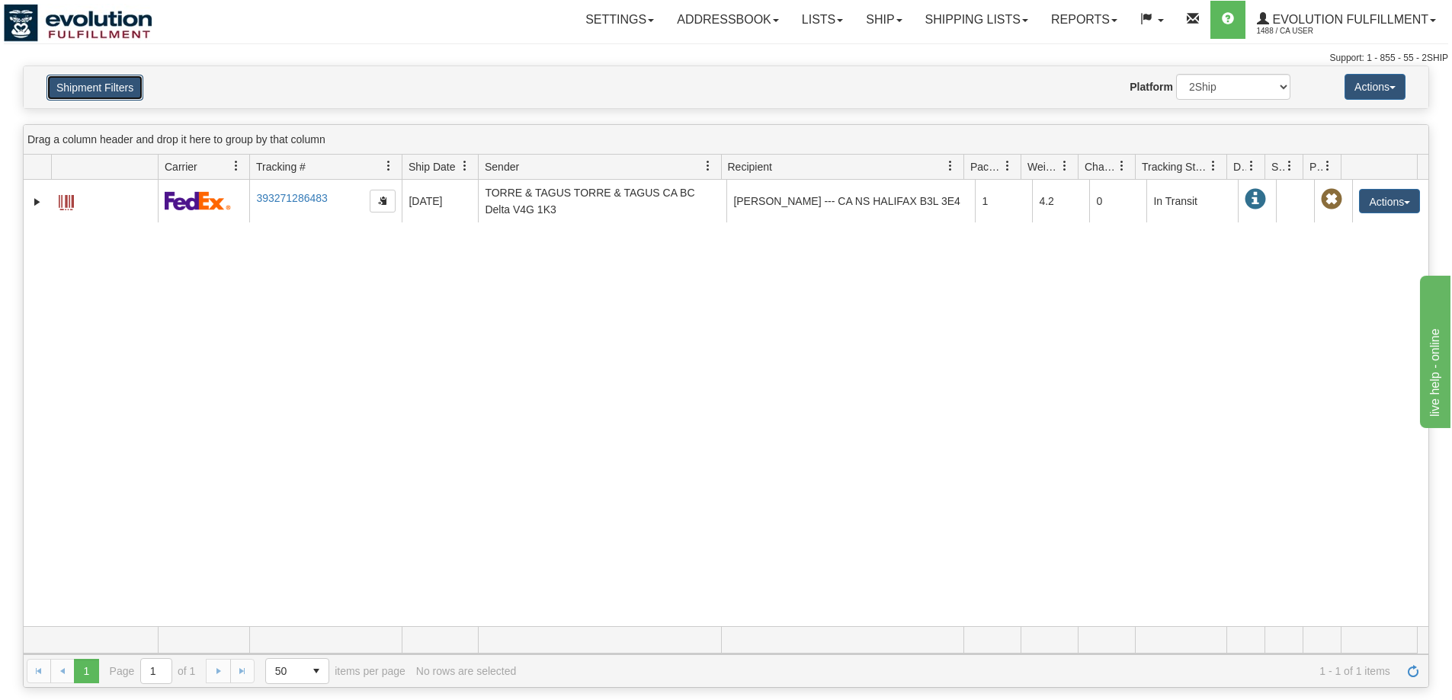
click at [75, 85] on button "Shipment Filters" at bounding box center [94, 88] width 97 height 26
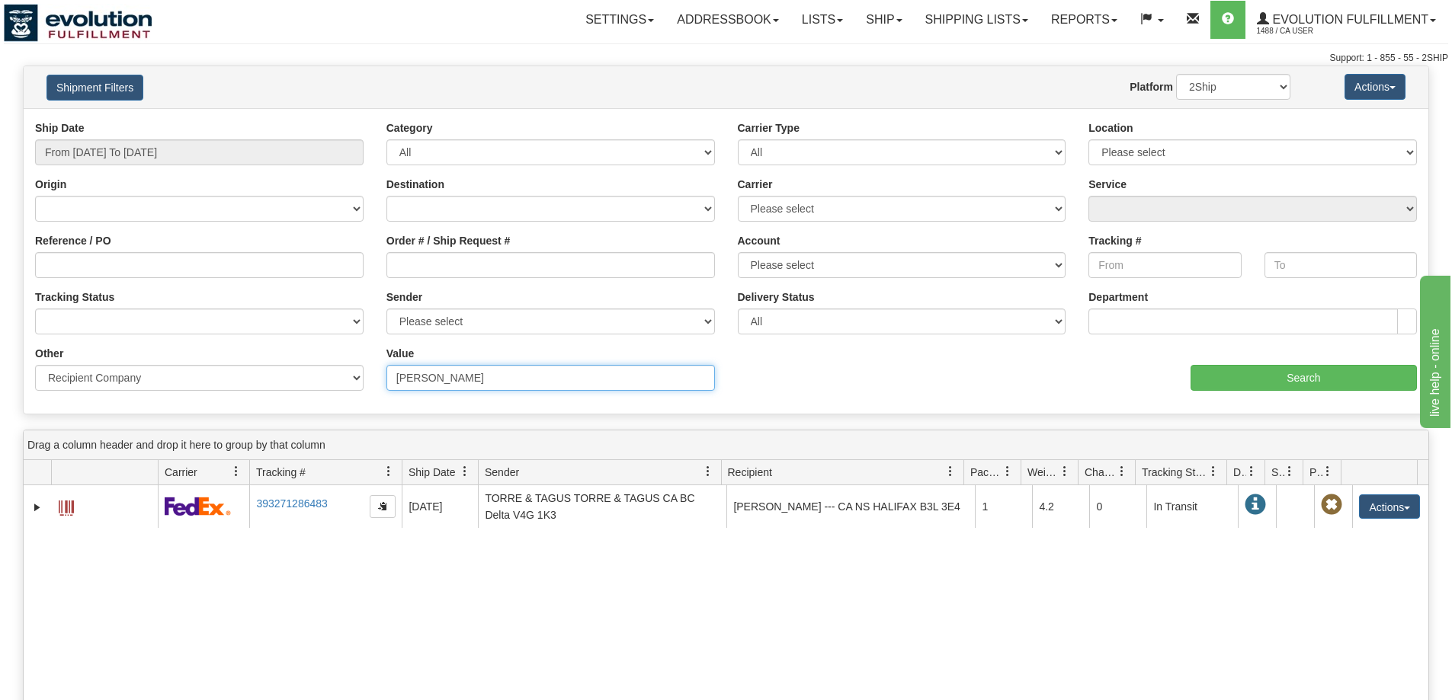
drag, startPoint x: 542, startPoint y: 377, endPoint x: 677, endPoint y: 385, distance: 135.1
click at [265, 346] on div "Other Billing Account # Billing Type BOL # (LTL) Commodity Or Documents Consoli…" at bounding box center [726, 346] width 1405 height 0
paste input "MICHELANNE LEWIS"
type input "MICHELANNE LEWIS"
click at [1251, 385] on input "Search" at bounding box center [1304, 378] width 226 height 26
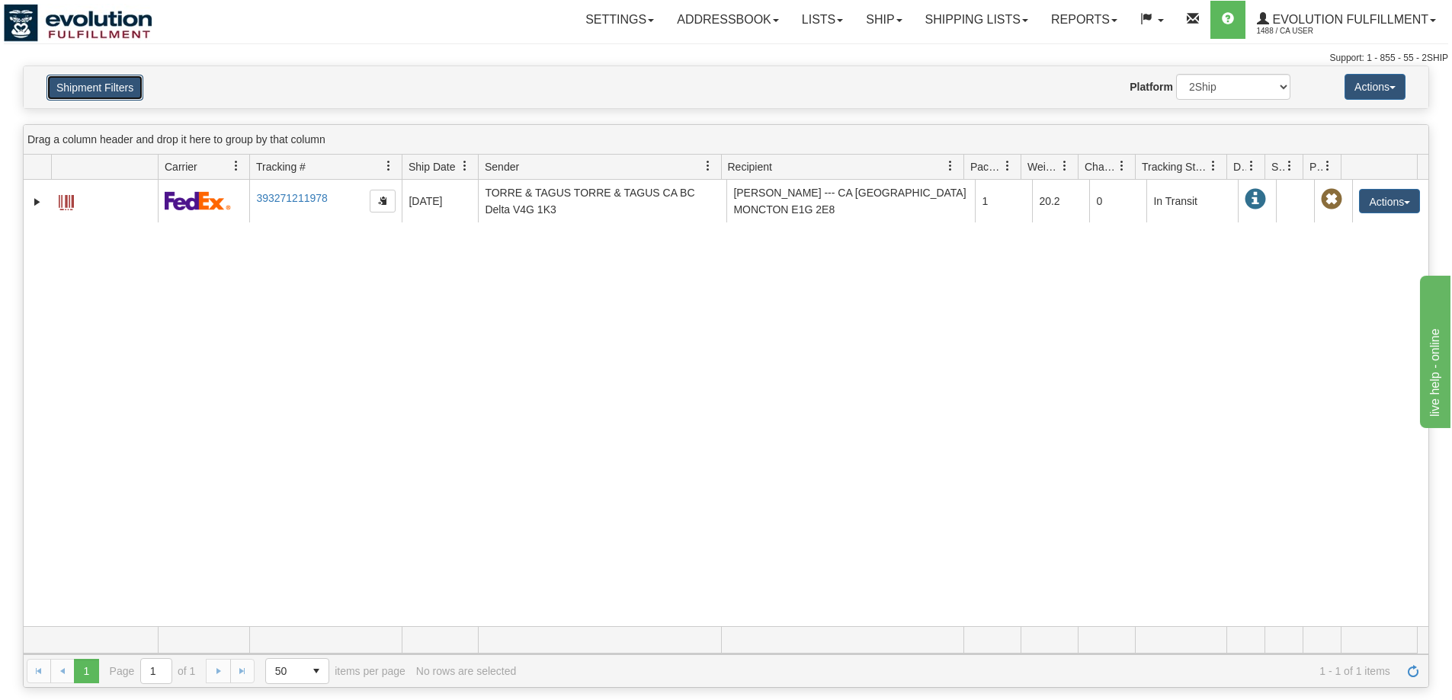
click at [130, 82] on button "Shipment Filters" at bounding box center [94, 88] width 97 height 26
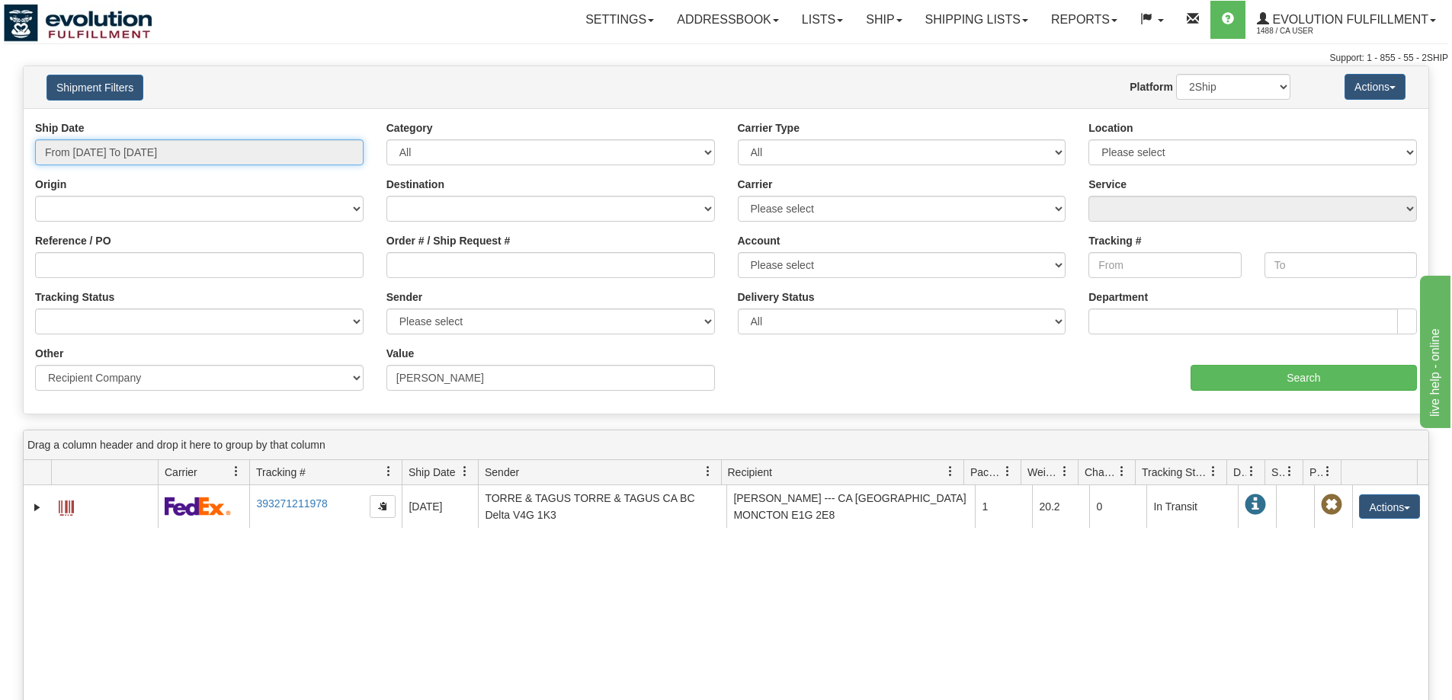
click at [265, 144] on input "From 09/16/2025 To 09/16/2025" at bounding box center [199, 152] width 329 height 26
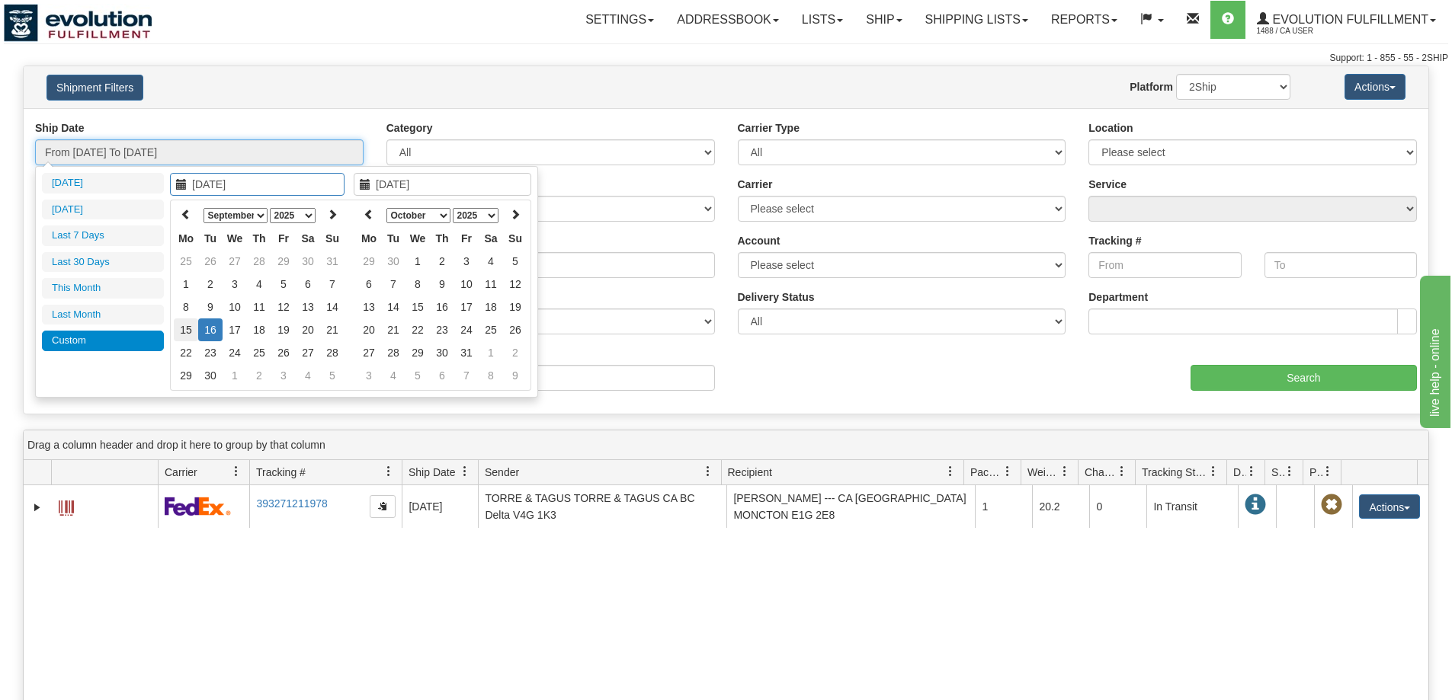
type input "09/15/2025"
click at [193, 335] on td "15" at bounding box center [186, 330] width 24 height 23
type input "09/15/2025"
click at [193, 335] on td "15" at bounding box center [186, 330] width 24 height 23
type input "From 09/15/2025 To 09/15/2025"
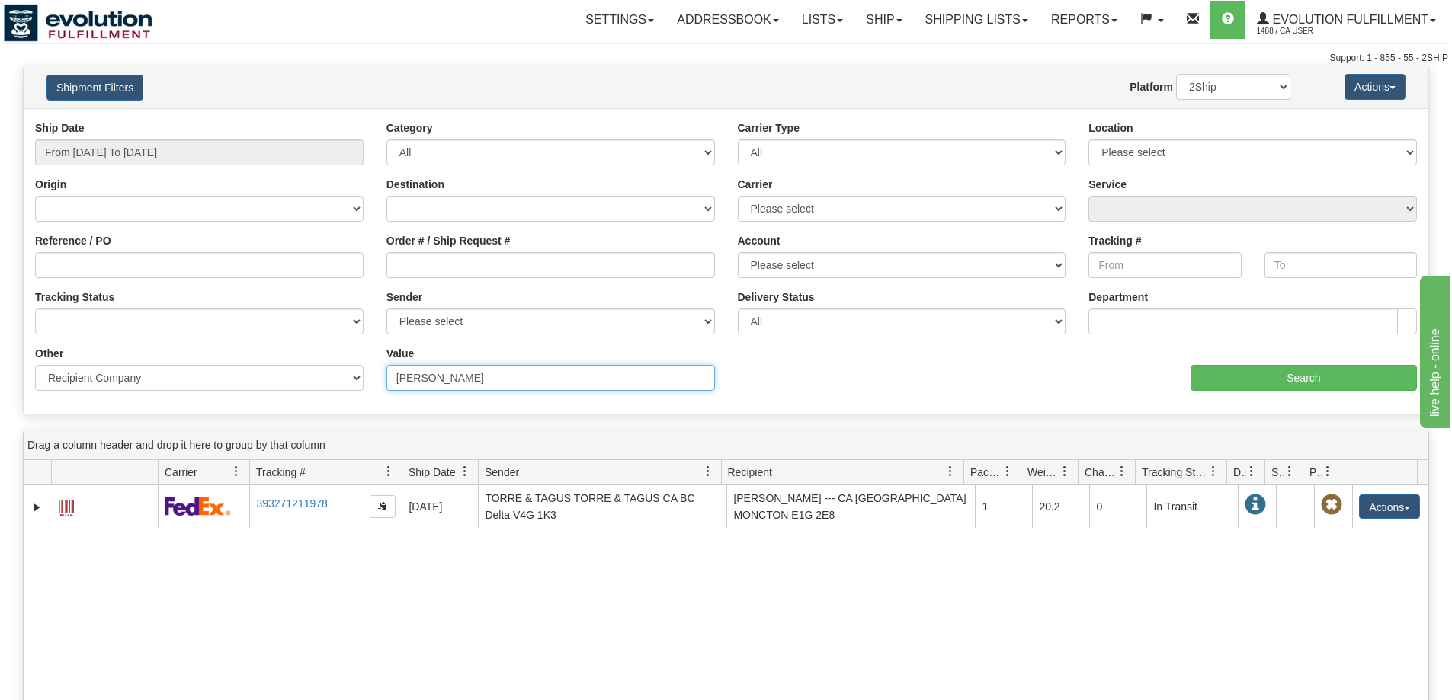
drag, startPoint x: 567, startPoint y: 374, endPoint x: 346, endPoint y: 370, distance: 221.1
click at [286, 346] on div "Other Billing Account # Billing Type BOL # (LTL) Commodity Or Documents Consoli…" at bounding box center [726, 346] width 1405 height 0
paste input "NATALIA JAWORSKA"
click at [1300, 368] on input "Search" at bounding box center [1304, 378] width 226 height 26
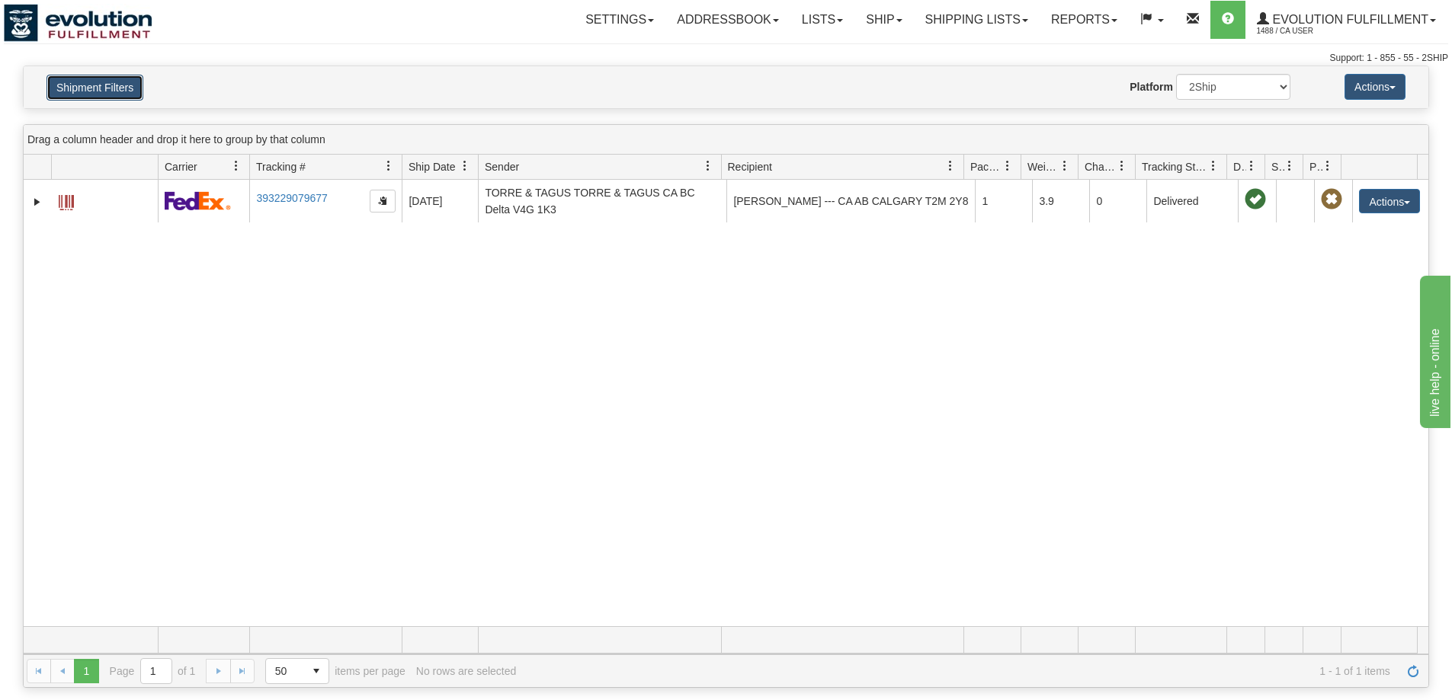
click at [123, 85] on button "Shipment Filters" at bounding box center [94, 88] width 97 height 26
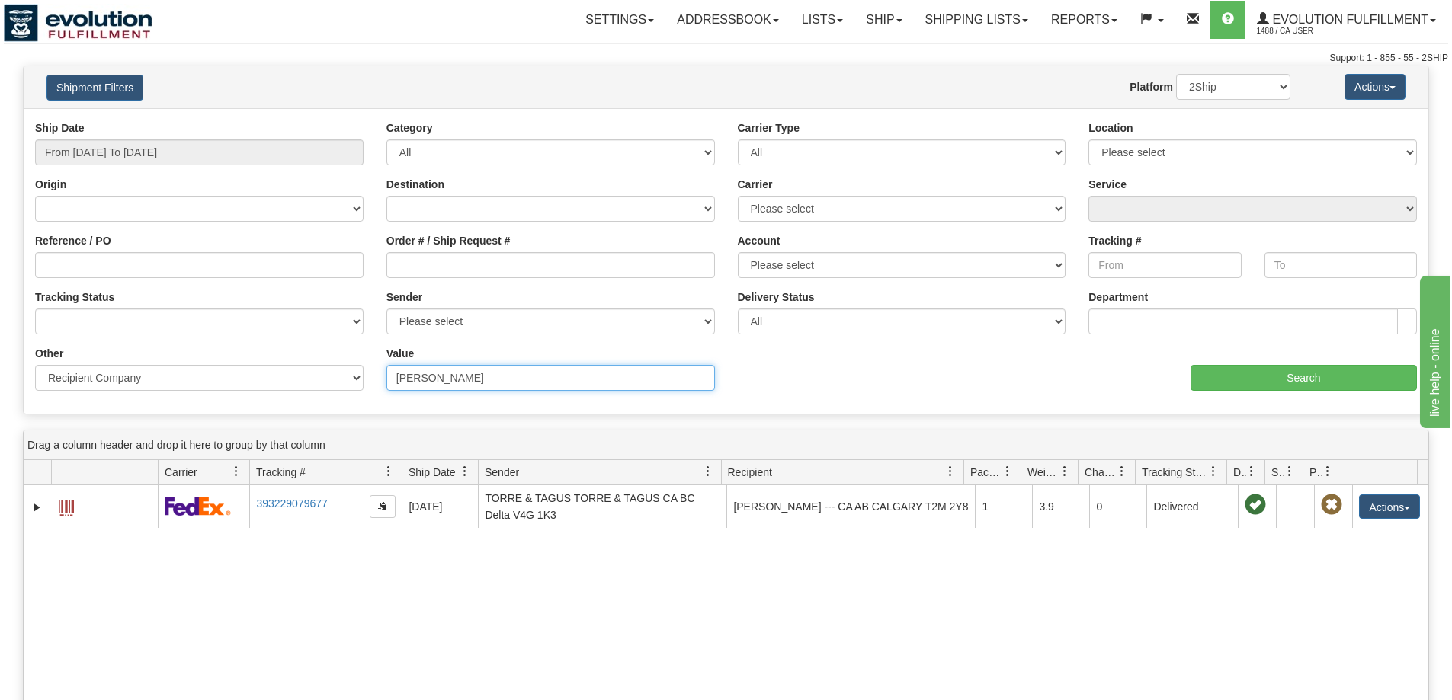
drag, startPoint x: 540, startPoint y: 375, endPoint x: 290, endPoint y: 377, distance: 250.0
click at [286, 346] on div "Other Billing Account # Billing Type BOL # (LTL) Commodity Or Documents Consoli…" at bounding box center [726, 346] width 1405 height 0
paste input "KATELYN BURTON"
click at [1223, 383] on input "Search" at bounding box center [1304, 378] width 226 height 26
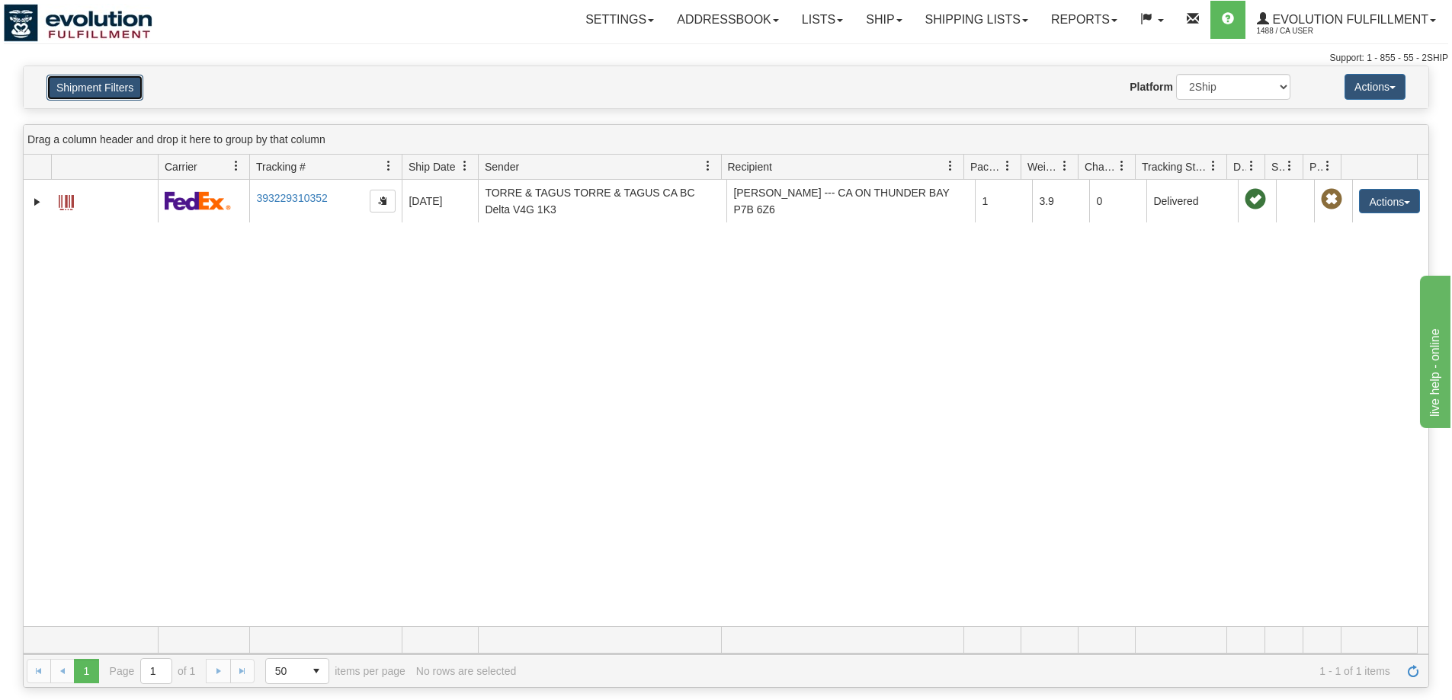
click at [130, 88] on button "Shipment Filters" at bounding box center [94, 88] width 97 height 26
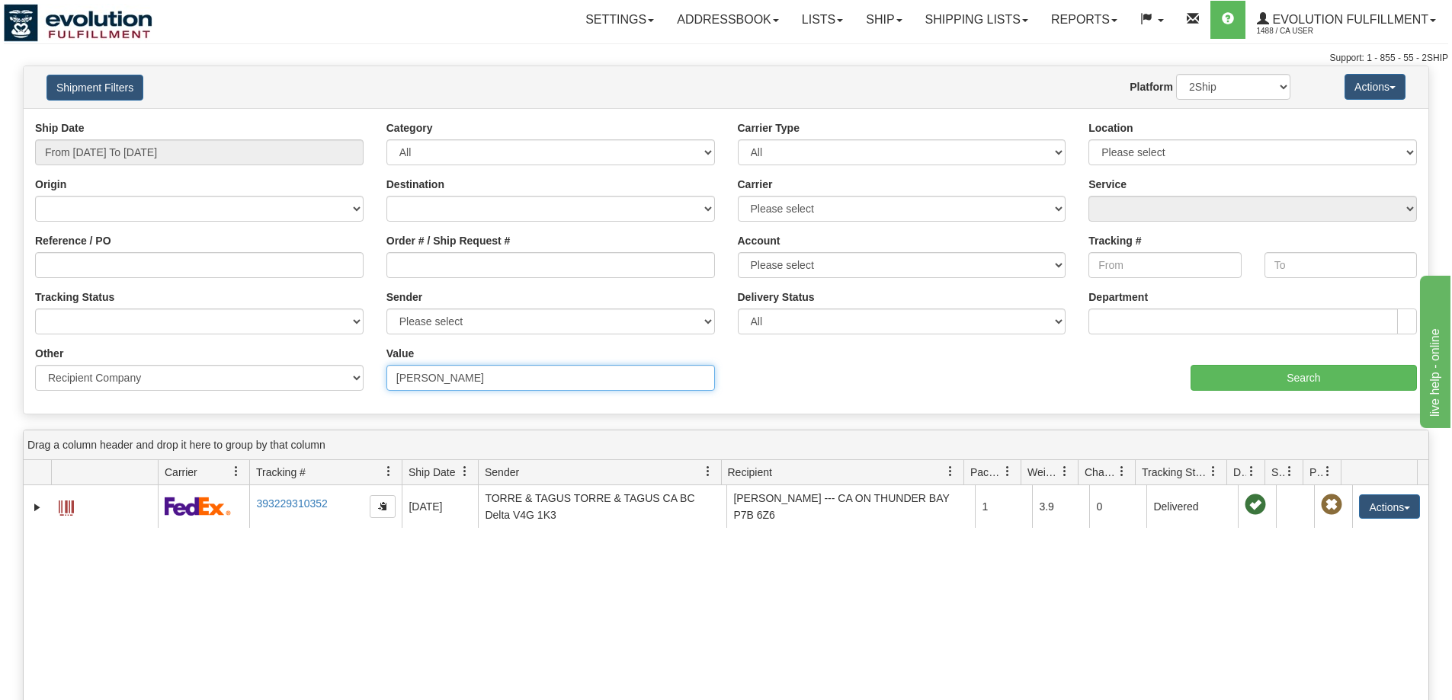
drag, startPoint x: 387, startPoint y: 366, endPoint x: 301, endPoint y: 370, distance: 86.2
click at [301, 346] on div "Other Billing Account # Billing Type BOL # (LTL) Commodity Or Documents Consoli…" at bounding box center [726, 346] width 1405 height 0
paste input "TAMMY RIDDLE"
type input "TAMMY RIDDLE"
click at [1309, 390] on input "Search" at bounding box center [1304, 378] width 226 height 26
